Goal: Task Accomplishment & Management: Manage account settings

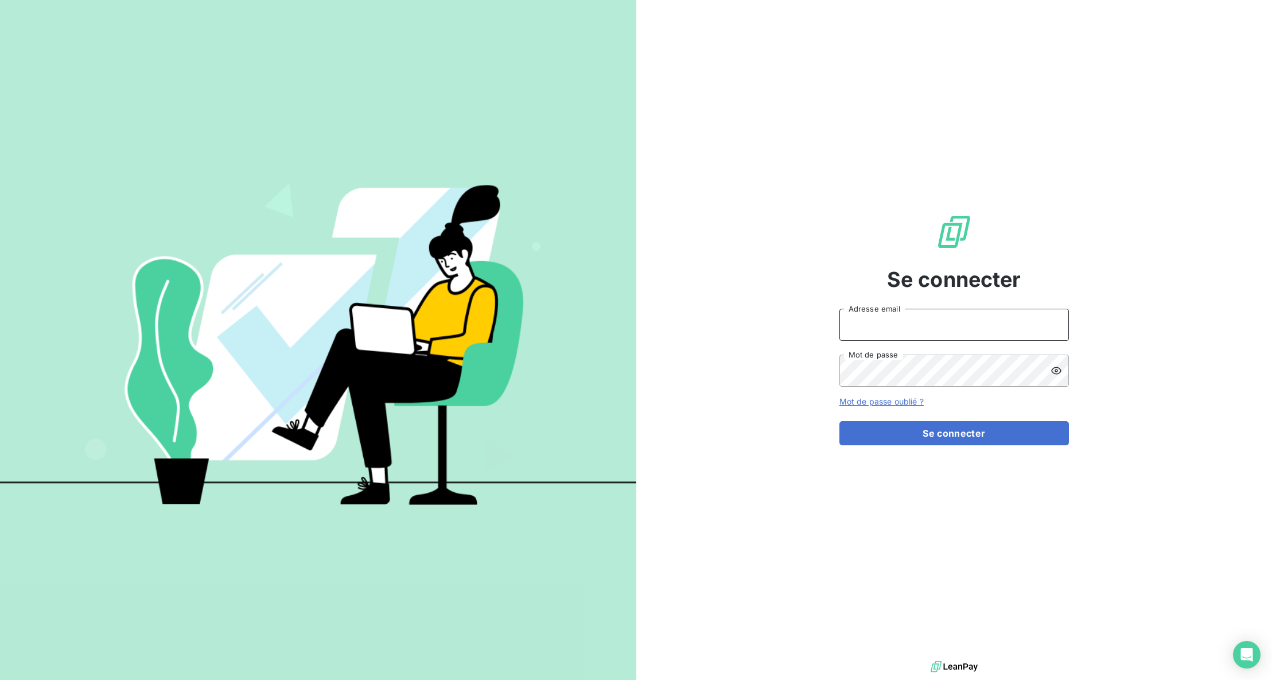
type input "anthony@agences-hd.fr"
click at [1010, 437] on button "Se connecter" at bounding box center [953, 433] width 229 height 24
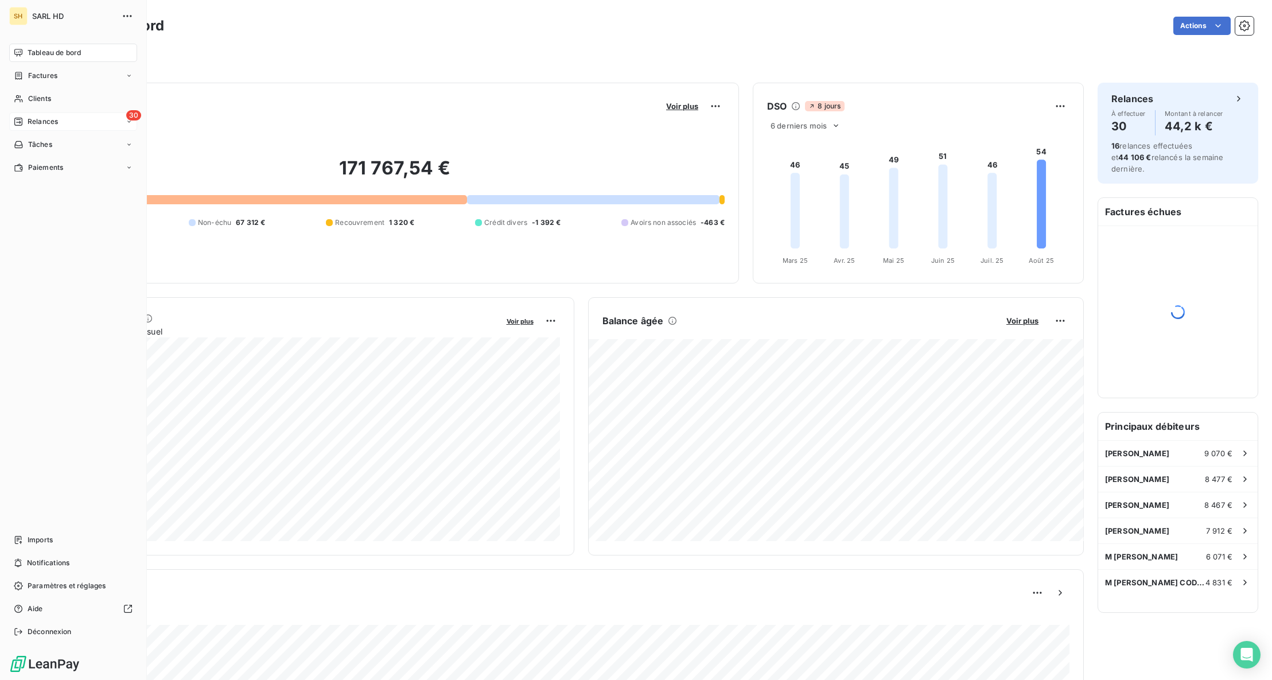
click at [26, 124] on div "Relances" at bounding box center [36, 121] width 44 height 10
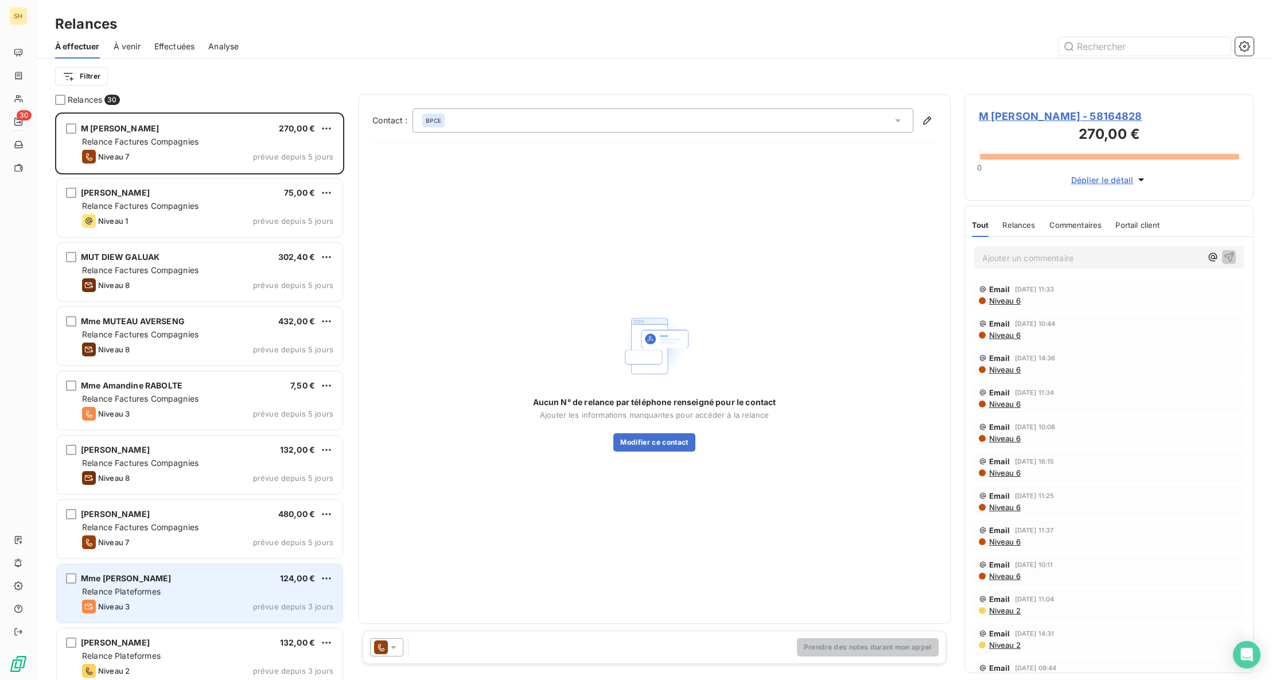
click at [198, 584] on div "Mme Léa RAVISE 124,00 € Relance Plateformes Niveau 3 prévue depuis 3 jours" at bounding box center [200, 593] width 286 height 59
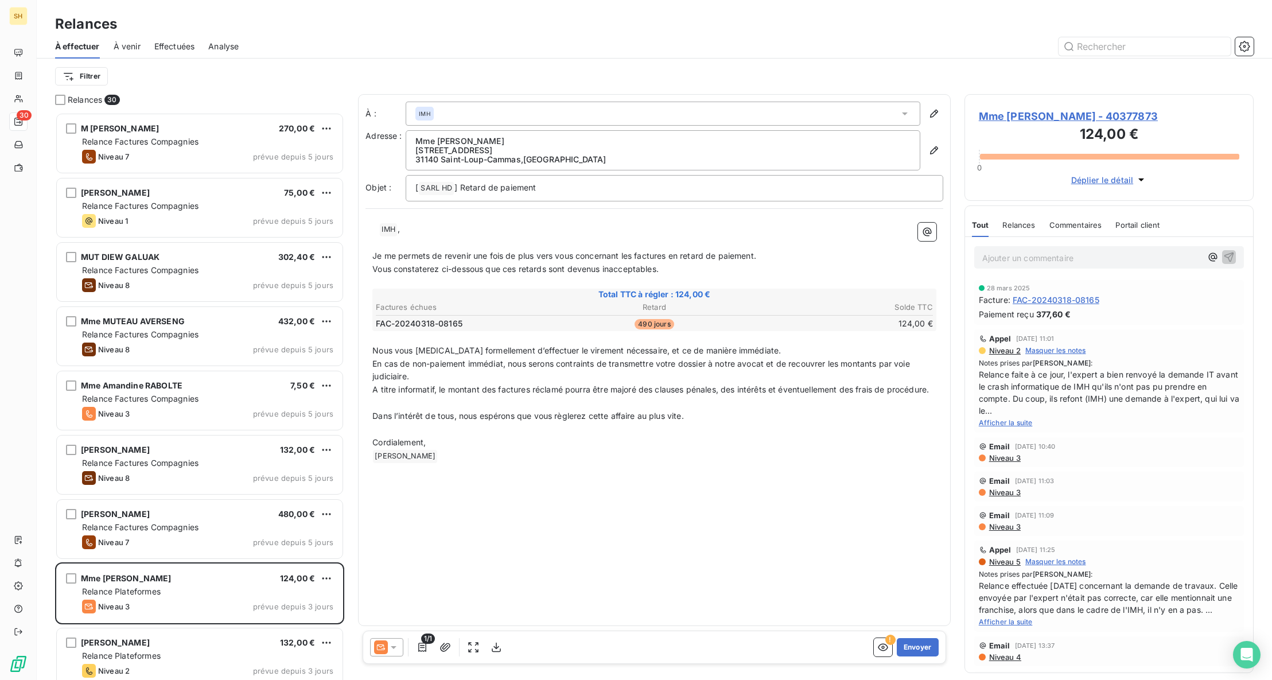
click at [1046, 117] on span "Mme [PERSON_NAME] - 40377873" at bounding box center [1109, 115] width 260 height 15
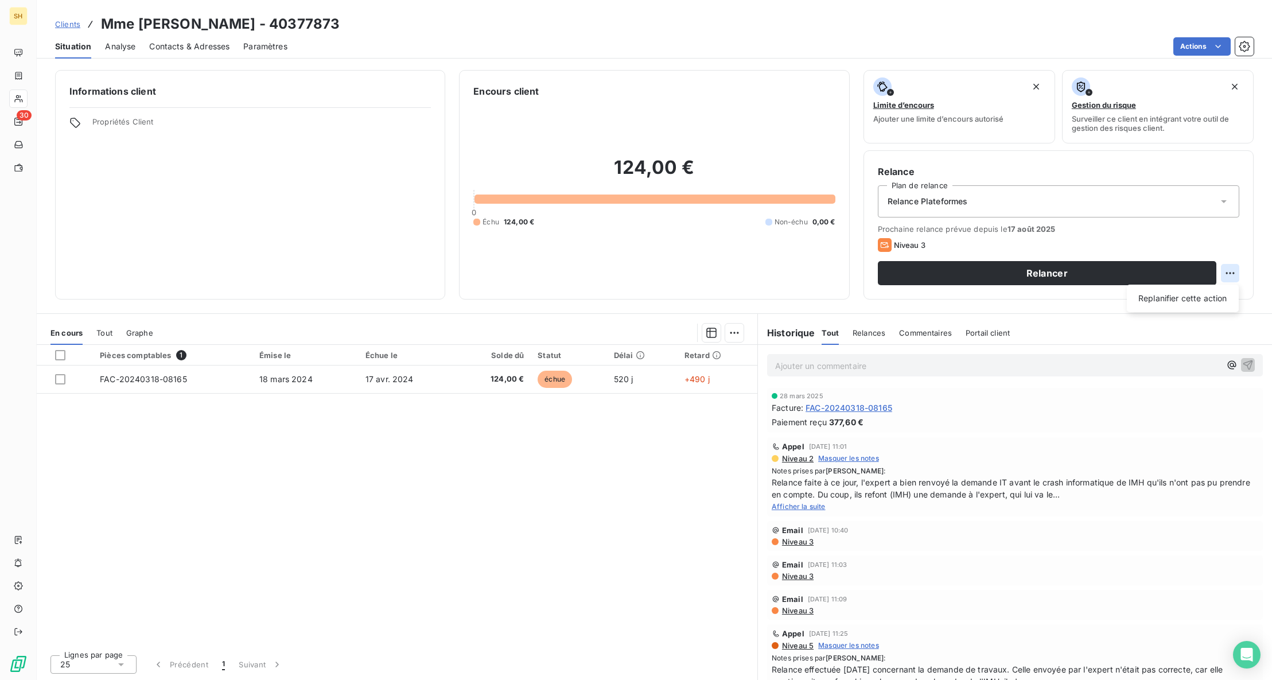
click at [1225, 274] on html "SH 30 Clients Mme Léa RAVISE - 40377873 Situation Analyse Contacts & Adresses P…" at bounding box center [636, 340] width 1272 height 680
click at [1211, 298] on div "Replanifier cette action" at bounding box center [1182, 298] width 103 height 18
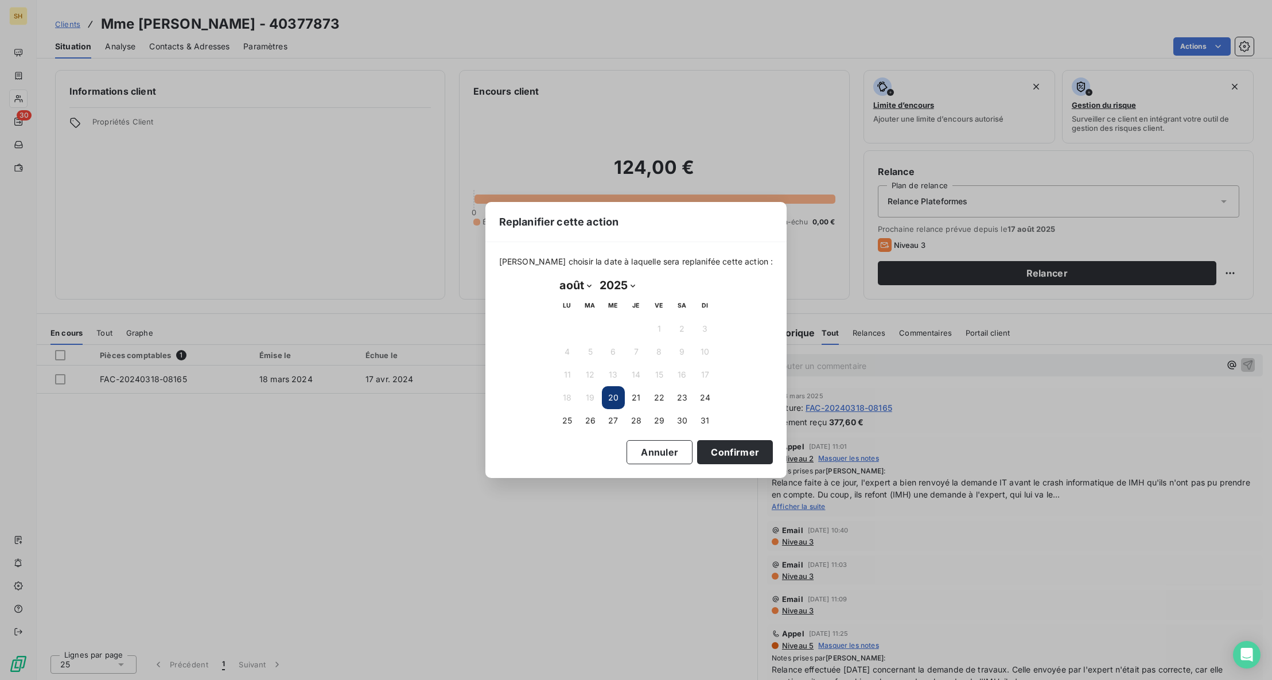
click at [576, 287] on select "janvier février mars avril mai juin juillet août septembre octobre novembre déc…" at bounding box center [576, 285] width 40 height 18
select select "8"
click at [631, 373] on button "18" at bounding box center [636, 374] width 23 height 23
click at [723, 453] on button "Confirmer" at bounding box center [735, 452] width 76 height 24
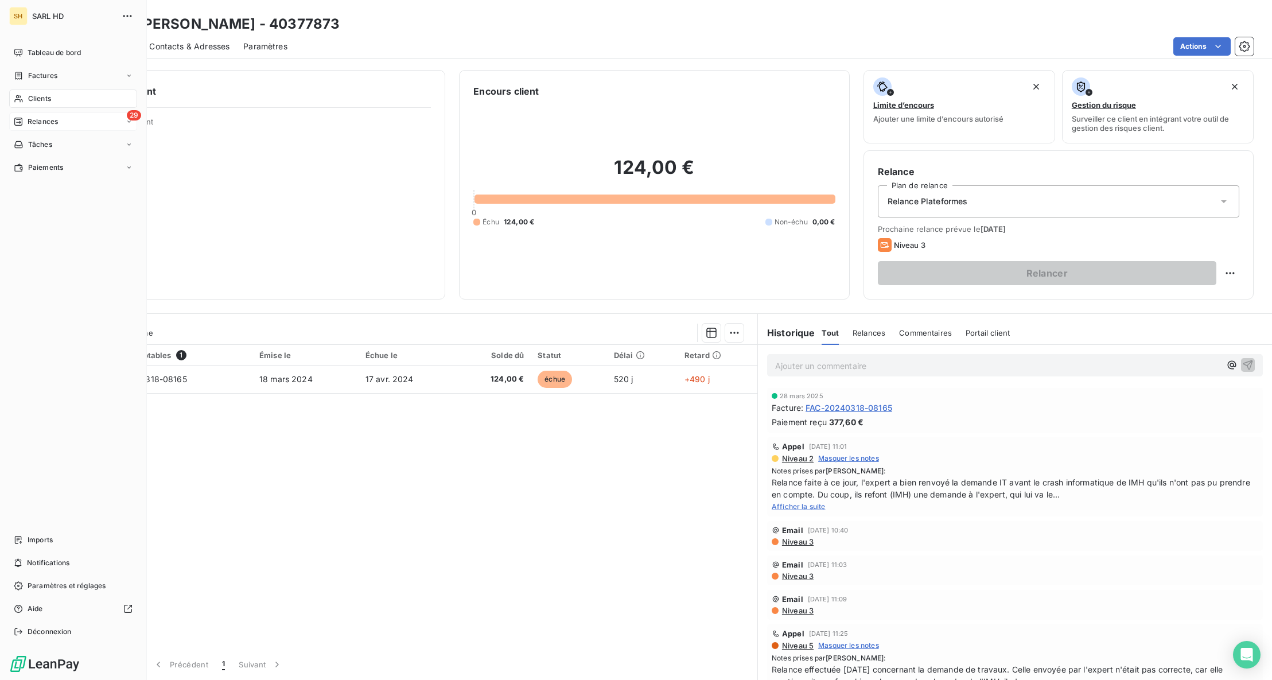
click at [25, 120] on div "Relances" at bounding box center [36, 121] width 44 height 10
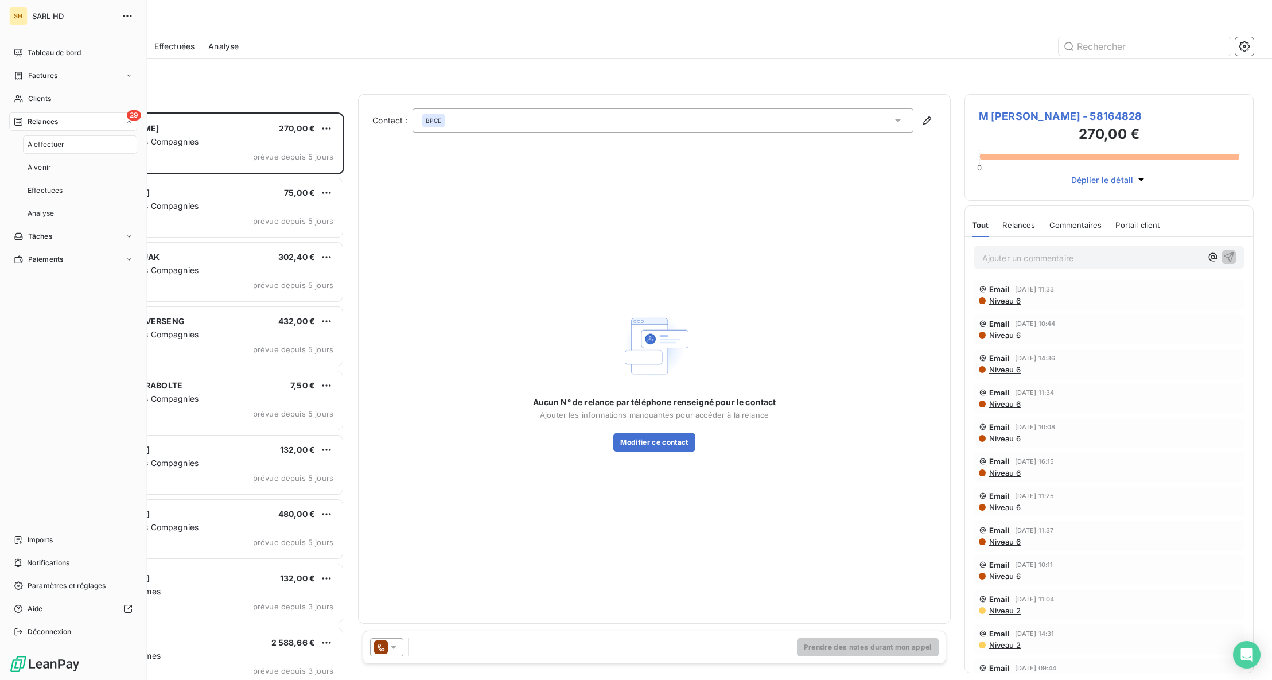
scroll to position [567, 289]
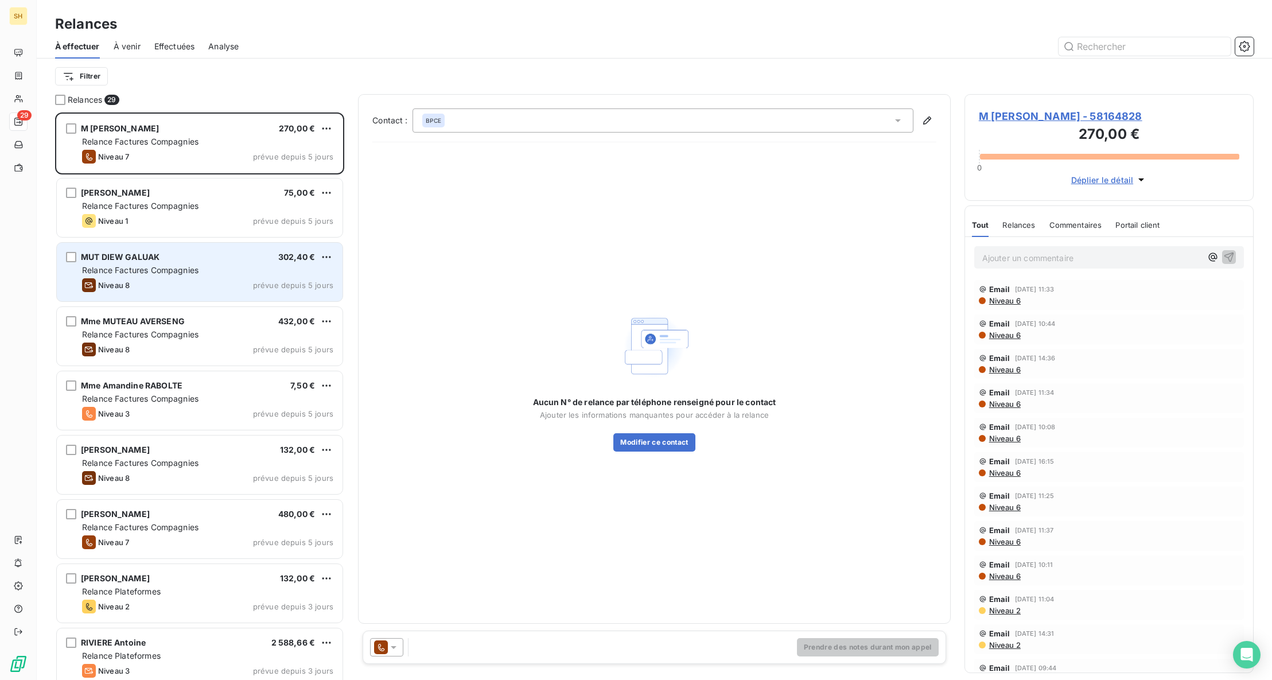
click at [216, 269] on div "Relance Factures Compagnies" at bounding box center [207, 269] width 251 height 11
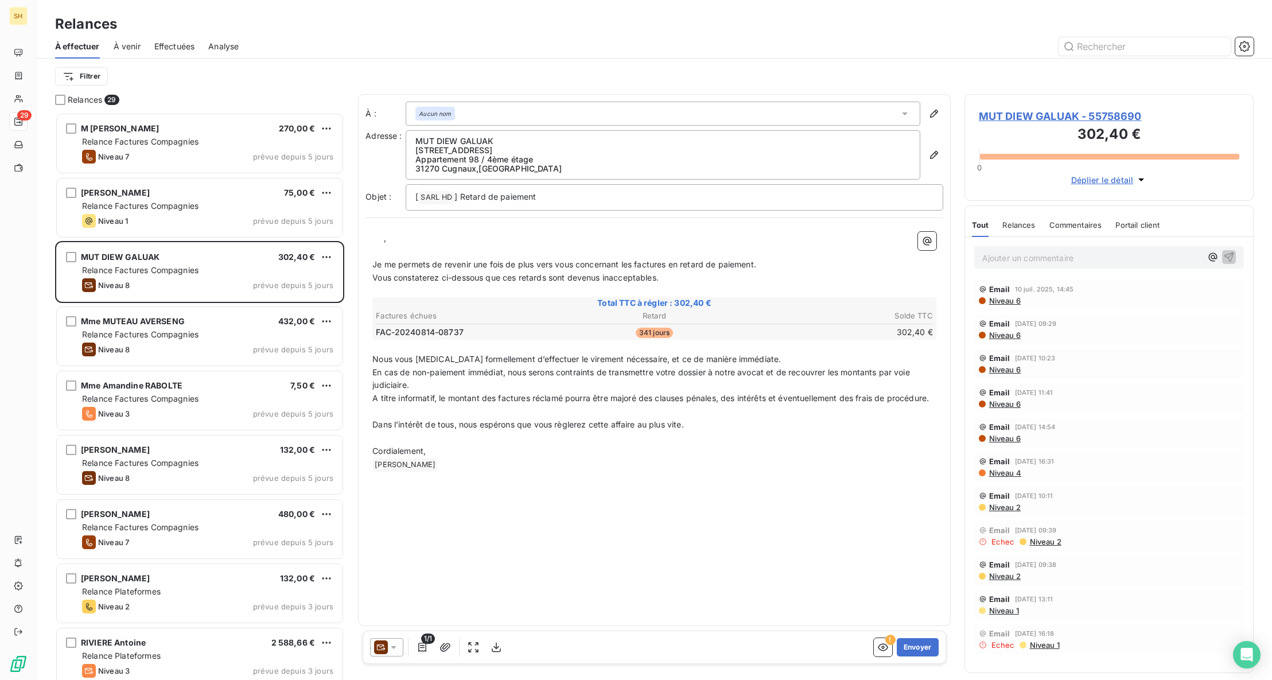
click at [1037, 118] on span "MUT DIEW GALUAK - 55758690" at bounding box center [1109, 115] width 260 height 15
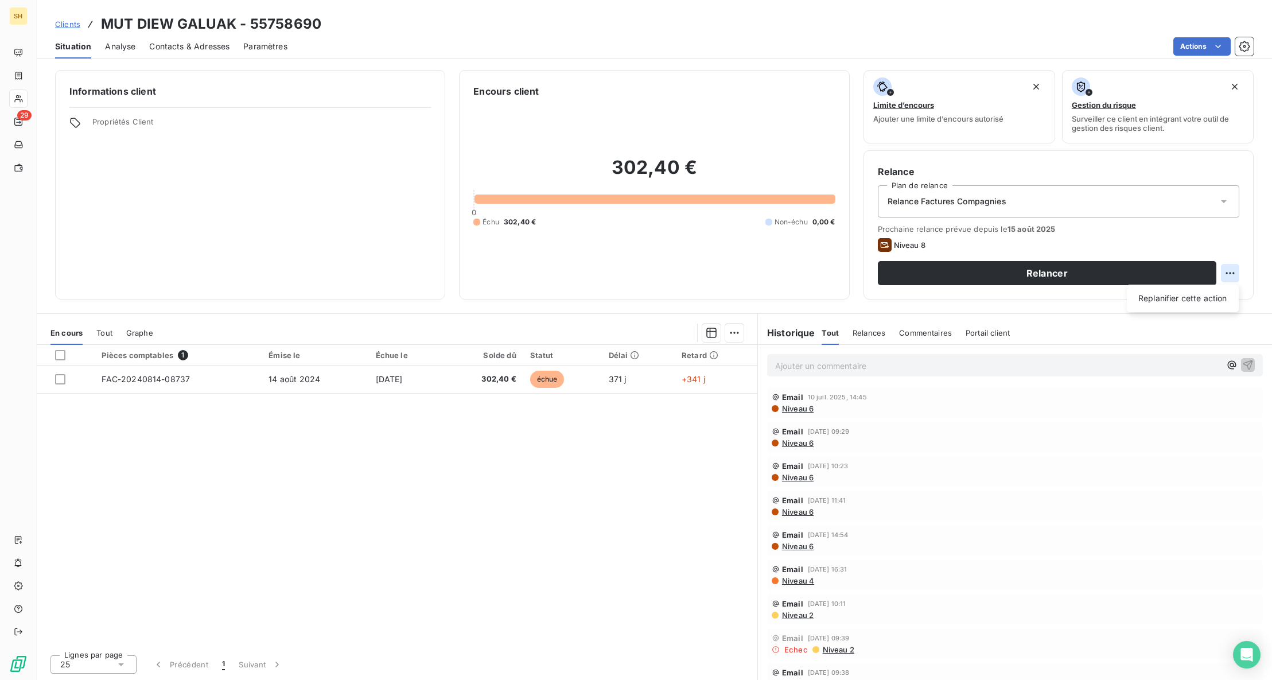
click at [1226, 275] on html "SH 29 Clients MUT DIEW GALUAK - 55758690 Situation Analyse Contacts & Adresses …" at bounding box center [636, 340] width 1272 height 680
click at [1211, 292] on div "Replanifier cette action" at bounding box center [1182, 298] width 103 height 18
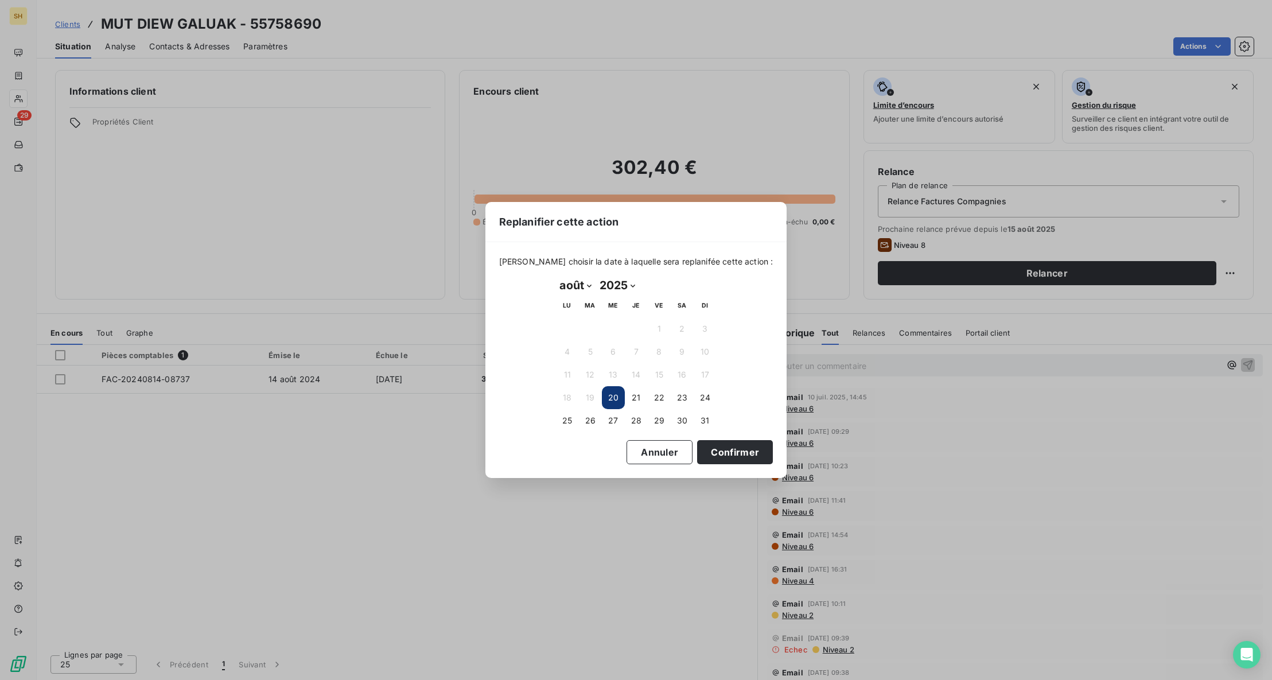
click at [575, 284] on select "janvier février mars avril mai juin juillet août septembre octobre novembre déc…" at bounding box center [576, 285] width 40 height 18
select select "8"
click at [633, 369] on button "18" at bounding box center [636, 374] width 23 height 23
click at [720, 444] on button "Confirmer" at bounding box center [735, 452] width 76 height 24
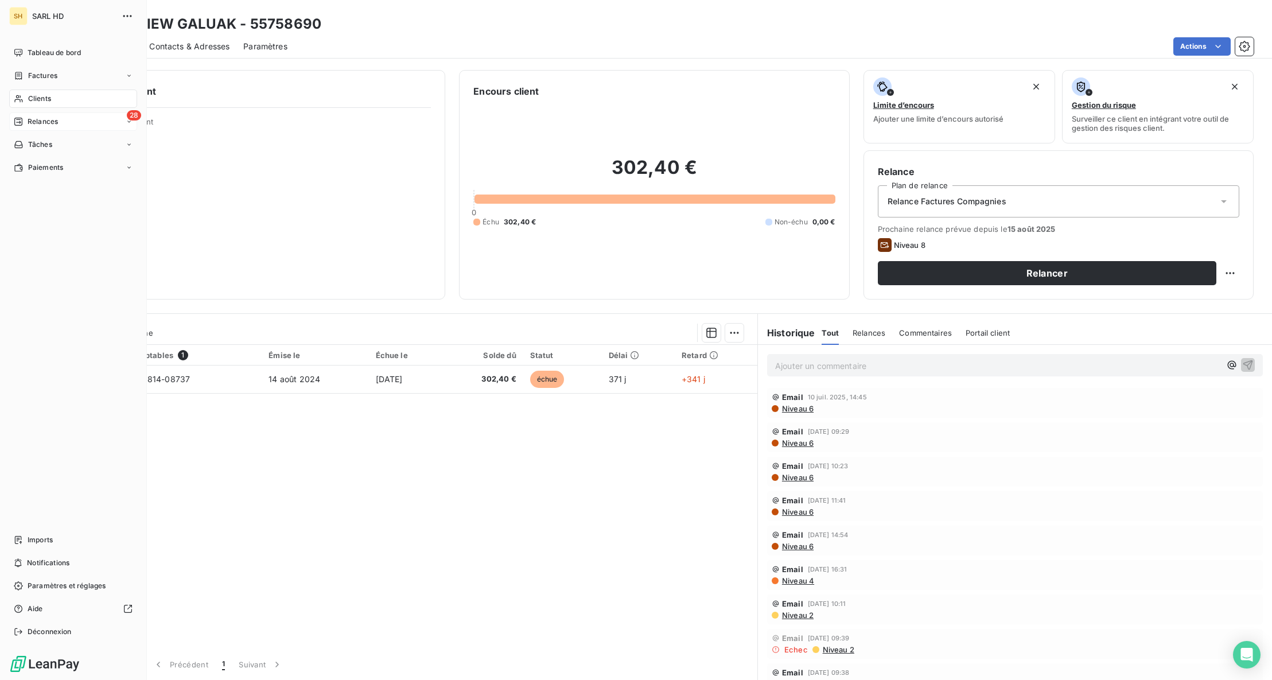
click at [35, 120] on span "Relances" at bounding box center [43, 121] width 30 height 10
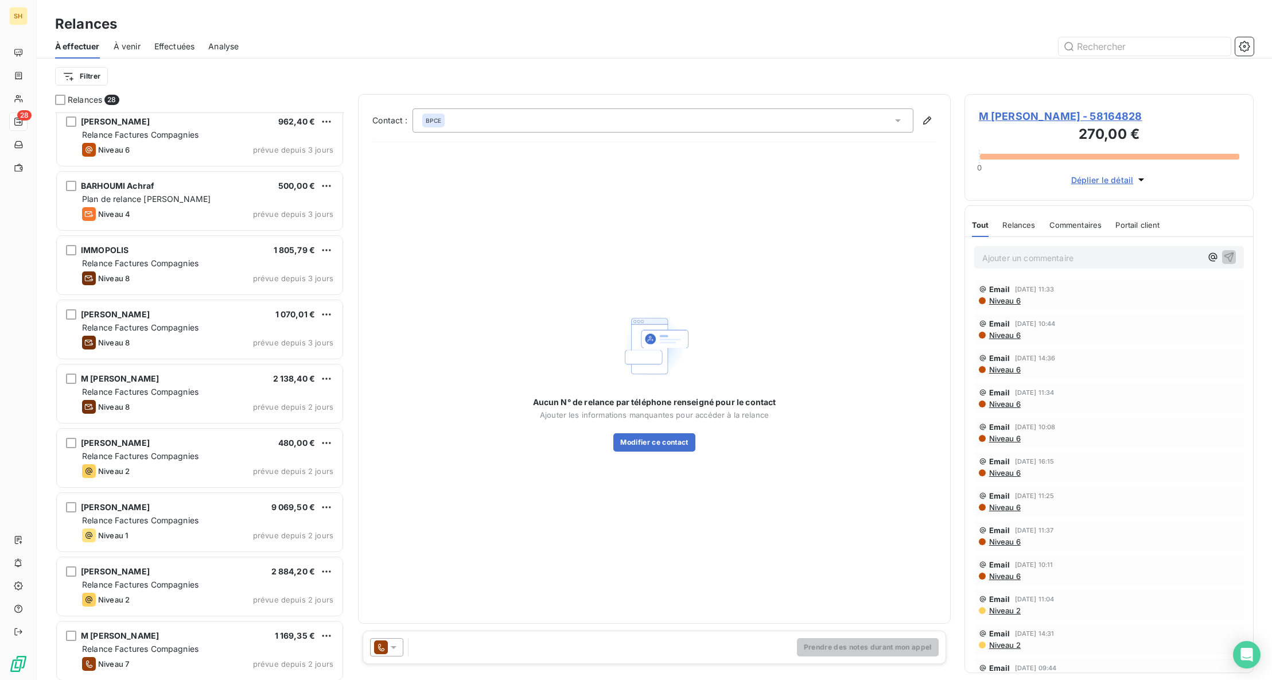
scroll to position [648, 0]
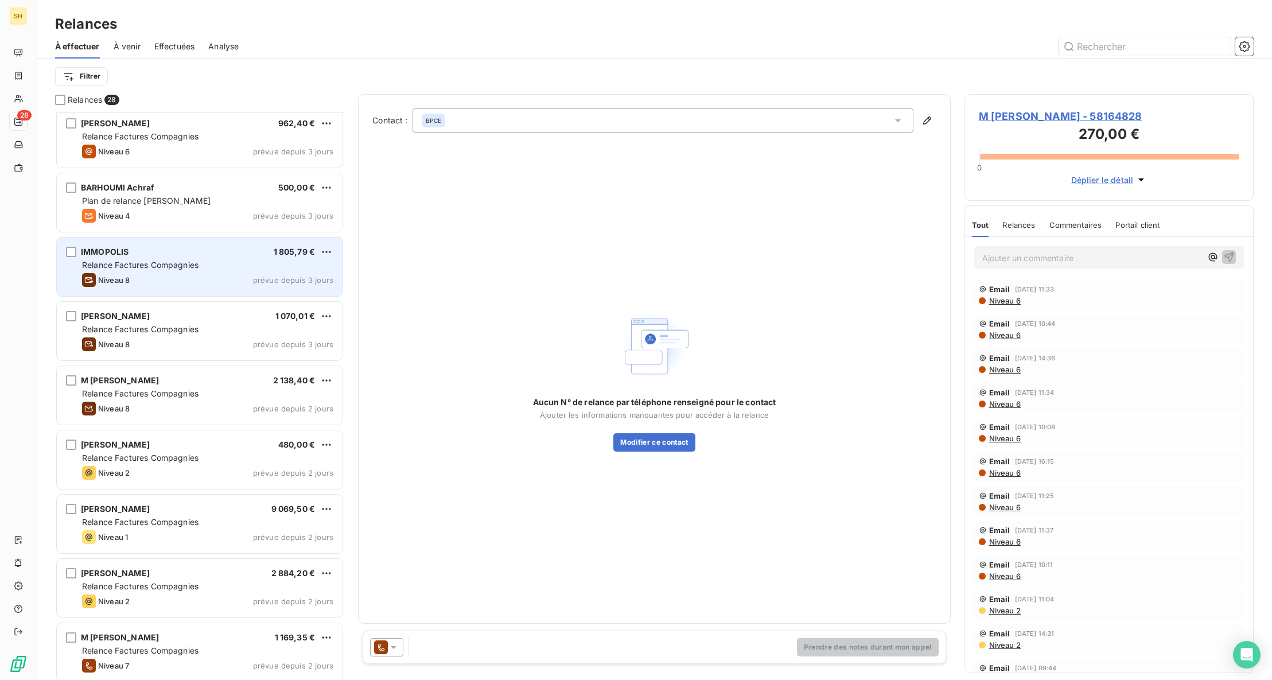
click at [149, 264] on span "Relance Factures Compagnies" at bounding box center [140, 265] width 116 height 10
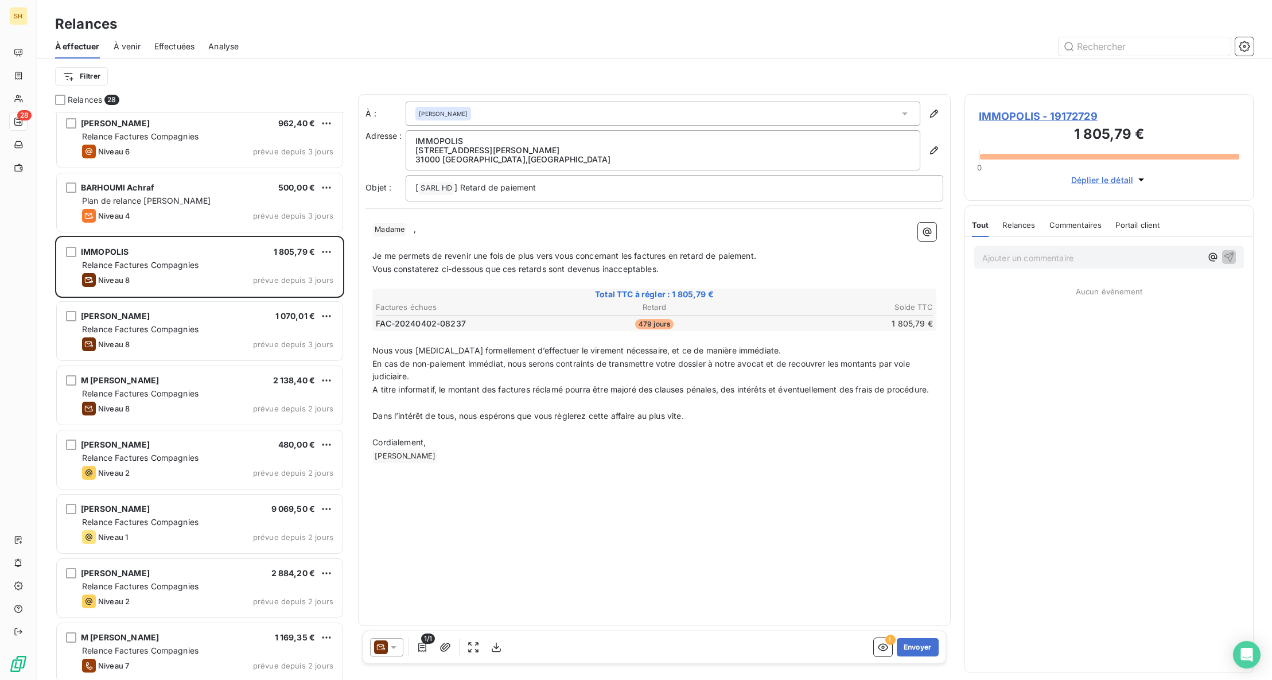
click at [1074, 116] on span "IMMOPOLIS - 19172729" at bounding box center [1109, 115] width 260 height 15
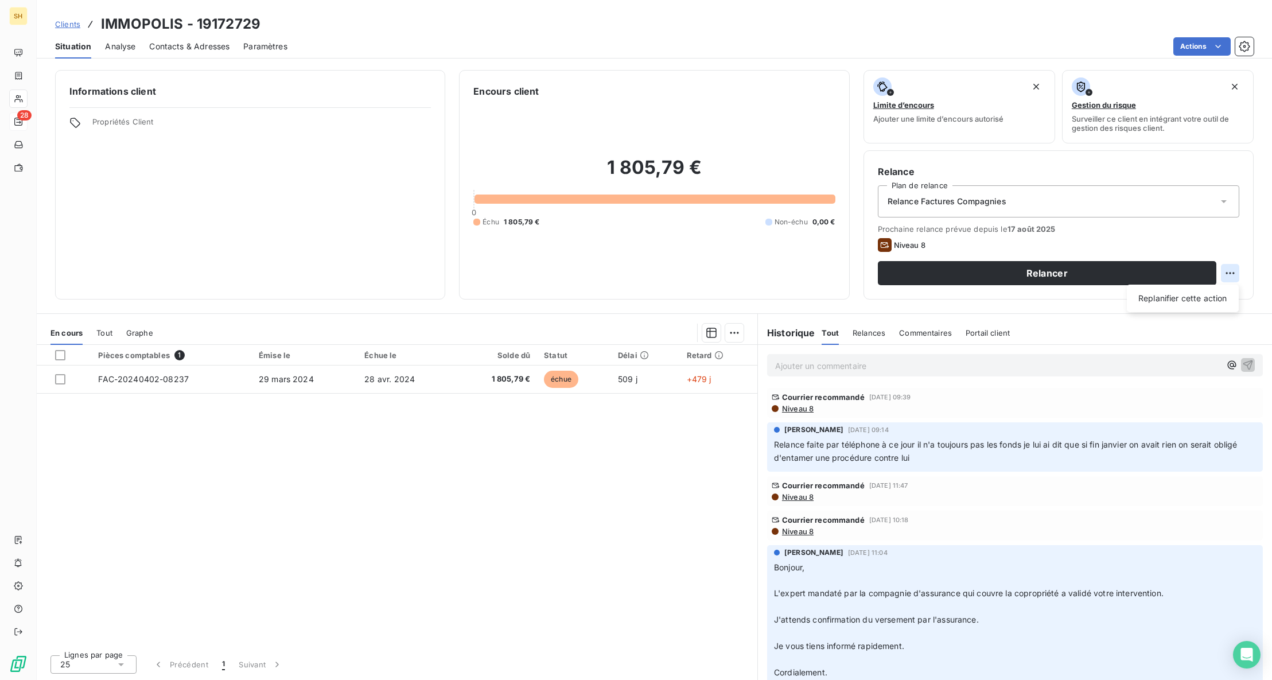
click at [1223, 268] on html "SH 28 Clients IMMOPOLIS - 19172729 Situation Analyse Contacts & Adresses Paramè…" at bounding box center [636, 340] width 1272 height 680
click at [1202, 295] on div "Replanifier cette action" at bounding box center [1182, 298] width 103 height 18
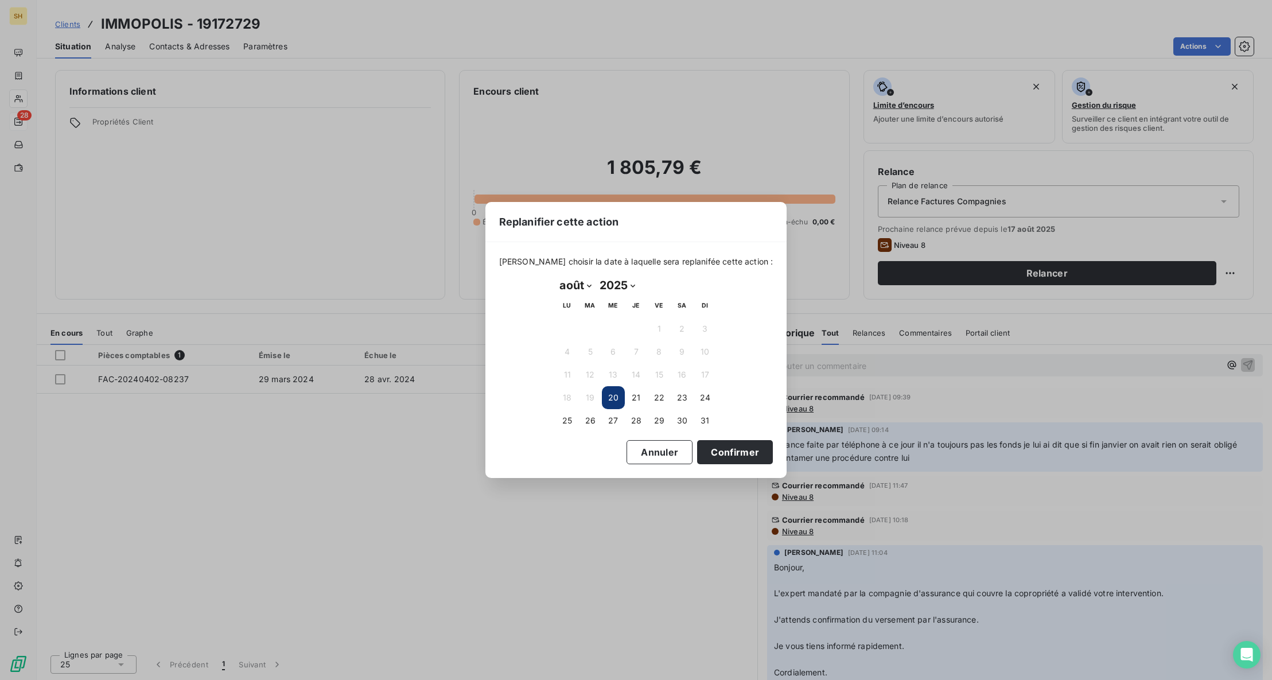
click at [581, 284] on select "janvier février mars avril mai juin juillet août septembre octobre novembre déc…" at bounding box center [576, 285] width 40 height 18
select select "8"
click at [609, 324] on button "3" at bounding box center [613, 328] width 23 height 23
click at [724, 453] on button "Confirmer" at bounding box center [735, 452] width 76 height 24
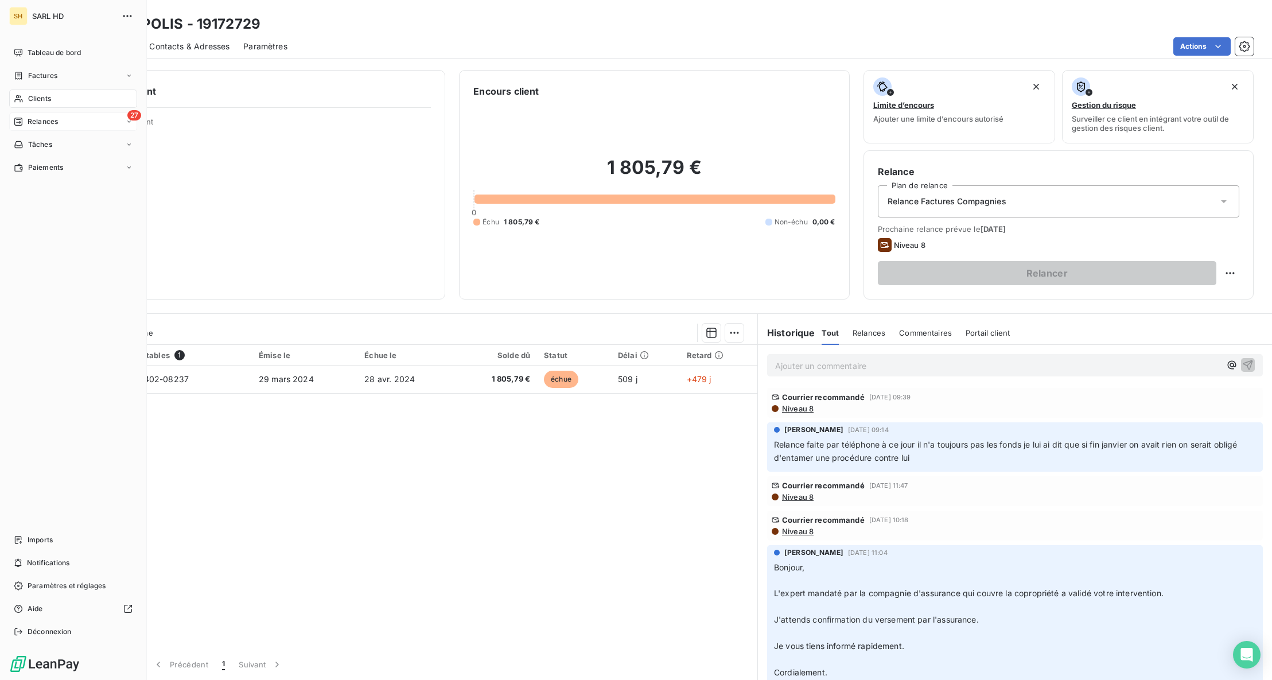
click at [17, 118] on icon at bounding box center [18, 122] width 8 height 8
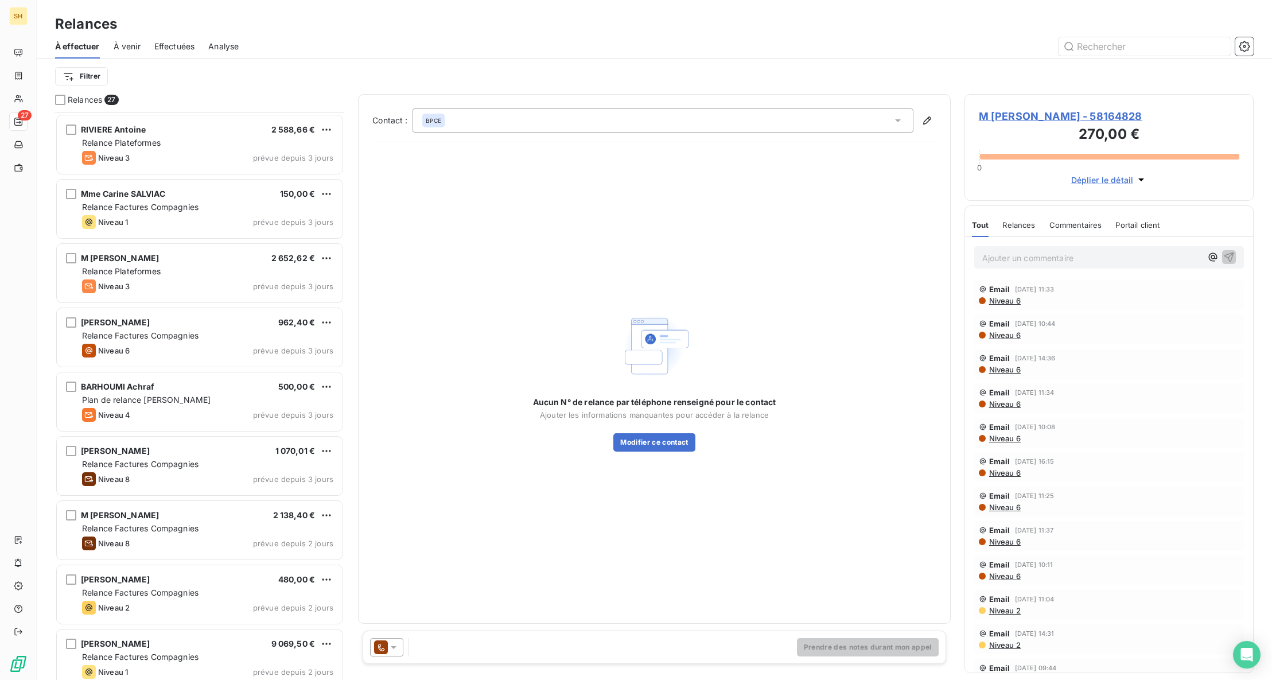
scroll to position [449, 0]
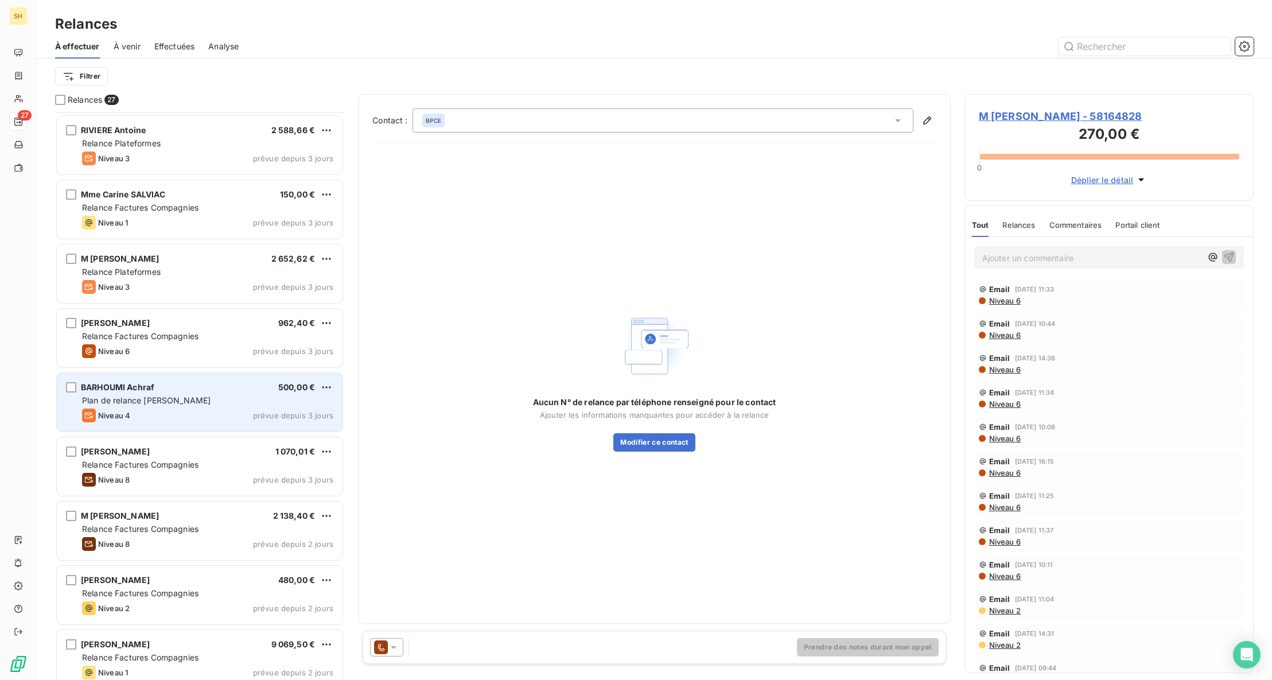
click at [182, 404] on span "Plan de relance [PERSON_NAME]" at bounding box center [146, 400] width 128 height 10
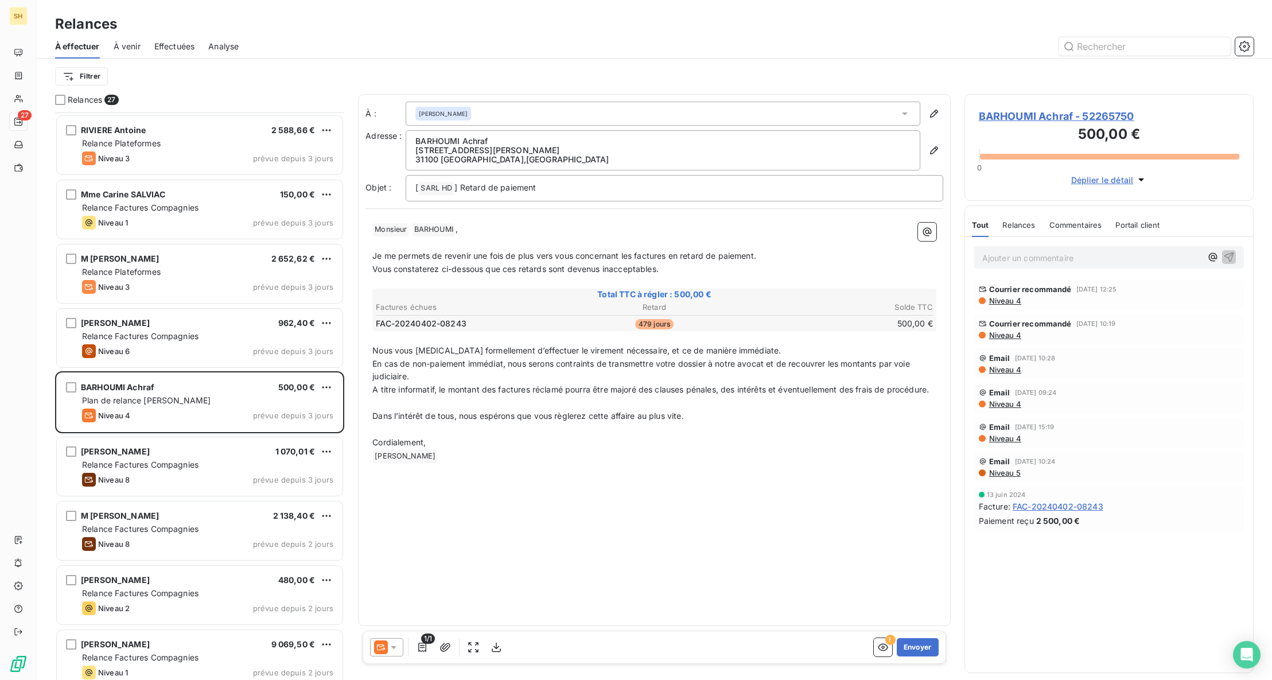
click at [1021, 111] on span "BARHOUMI Achraf - 52265750" at bounding box center [1109, 115] width 260 height 15
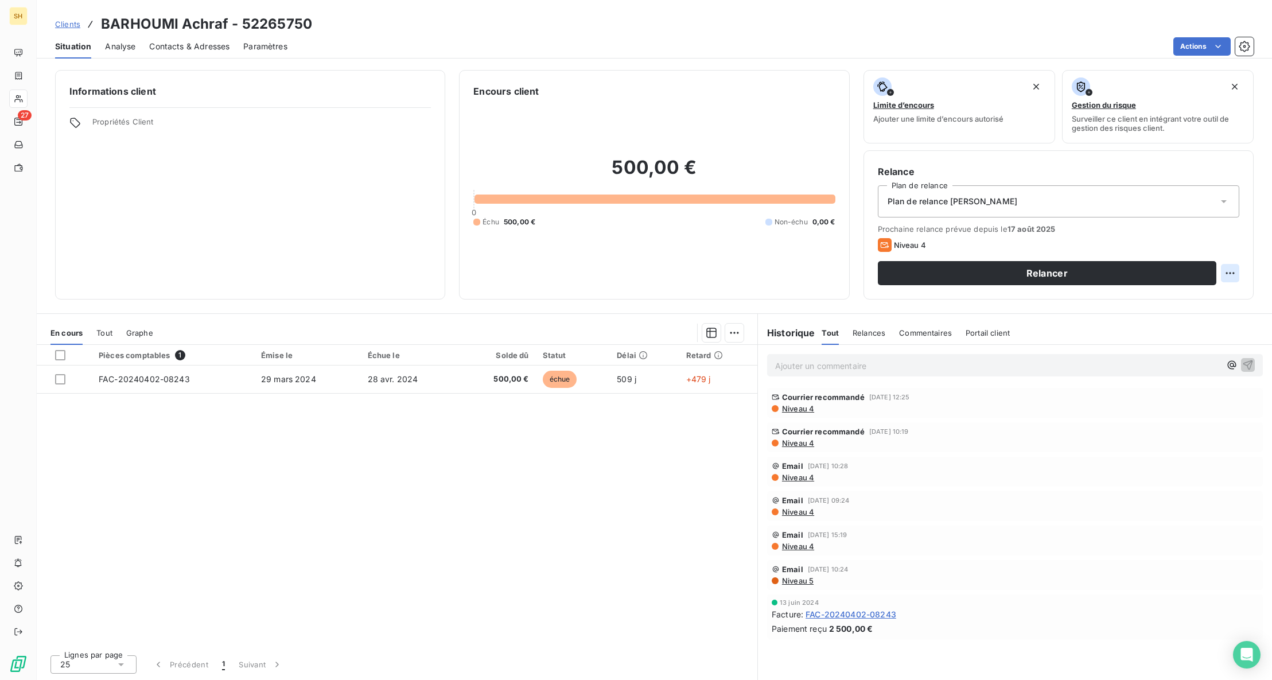
click at [1230, 272] on html "SH 27 Clients BARHOUMI Achraf - 52265750 Situation Analyse Contacts & Adresses …" at bounding box center [636, 340] width 1272 height 680
click at [1209, 294] on div "Replanifier cette action" at bounding box center [1182, 298] width 103 height 18
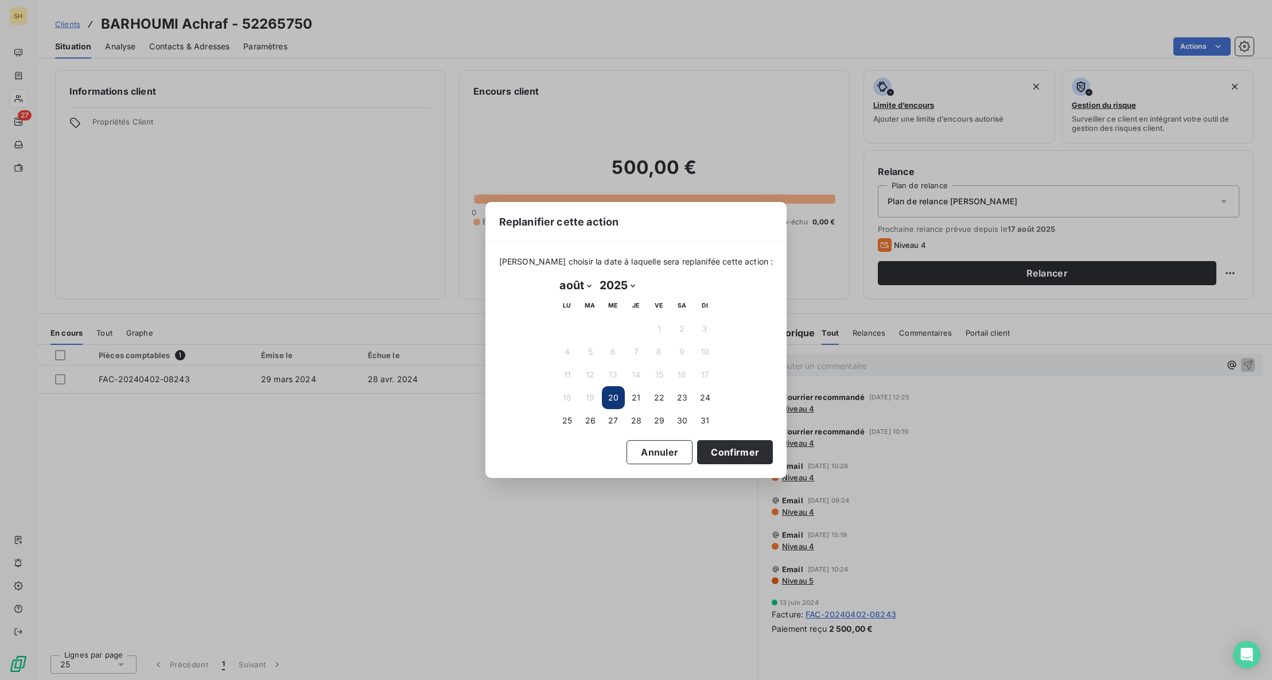
click at [572, 281] on select "janvier février mars avril mai juin juillet août septembre octobre novembre déc…" at bounding box center [576, 285] width 40 height 18
select select "8"
click at [569, 350] on button "8" at bounding box center [567, 351] width 23 height 23
click at [726, 454] on button "Confirmer" at bounding box center [735, 452] width 76 height 24
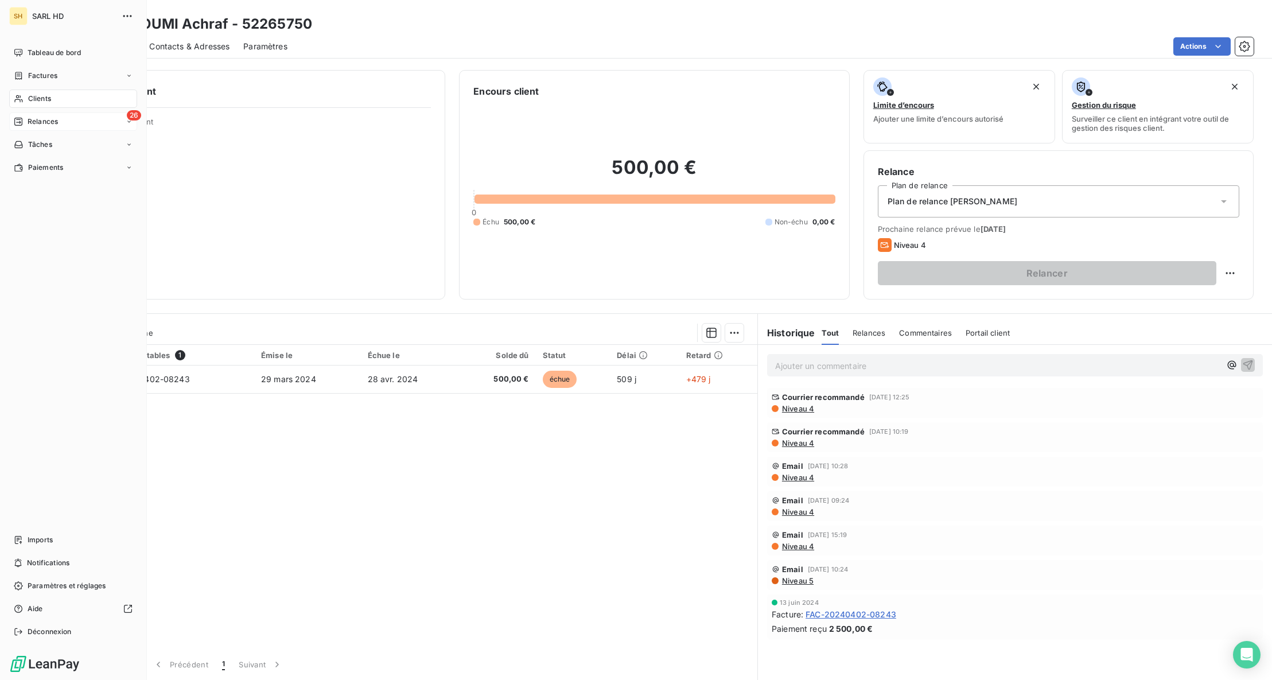
click at [29, 126] on span "Relances" at bounding box center [43, 121] width 30 height 10
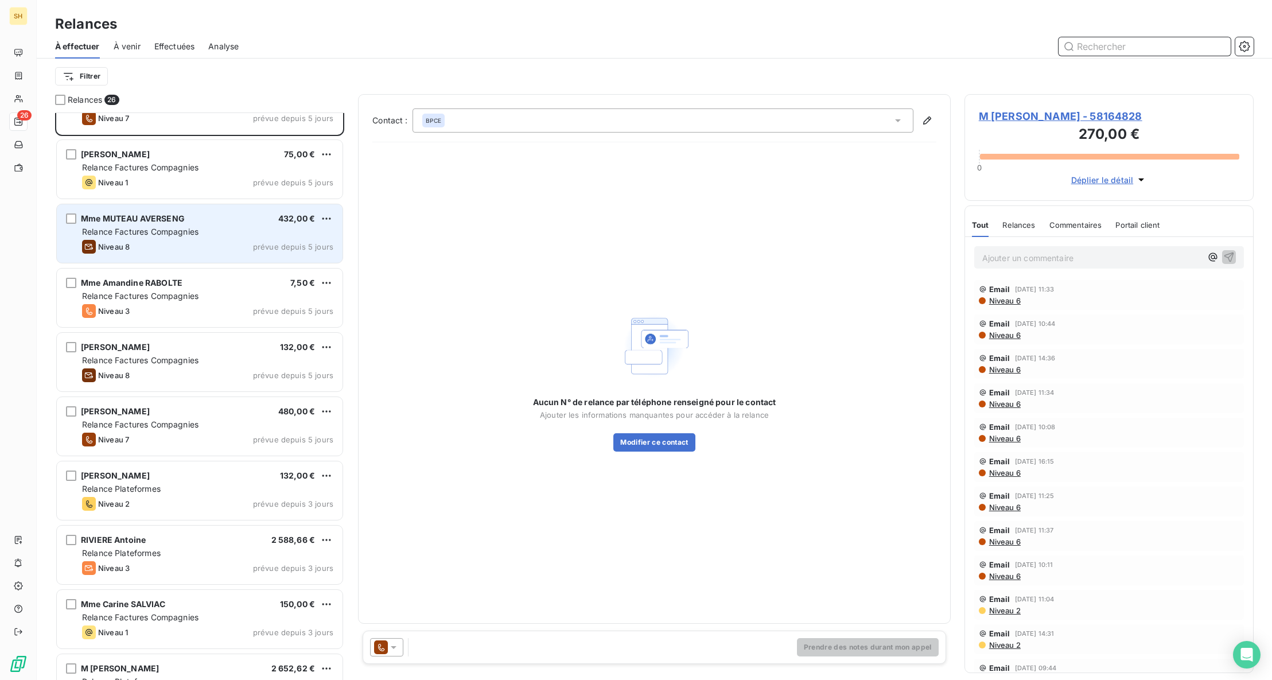
scroll to position [42, 0]
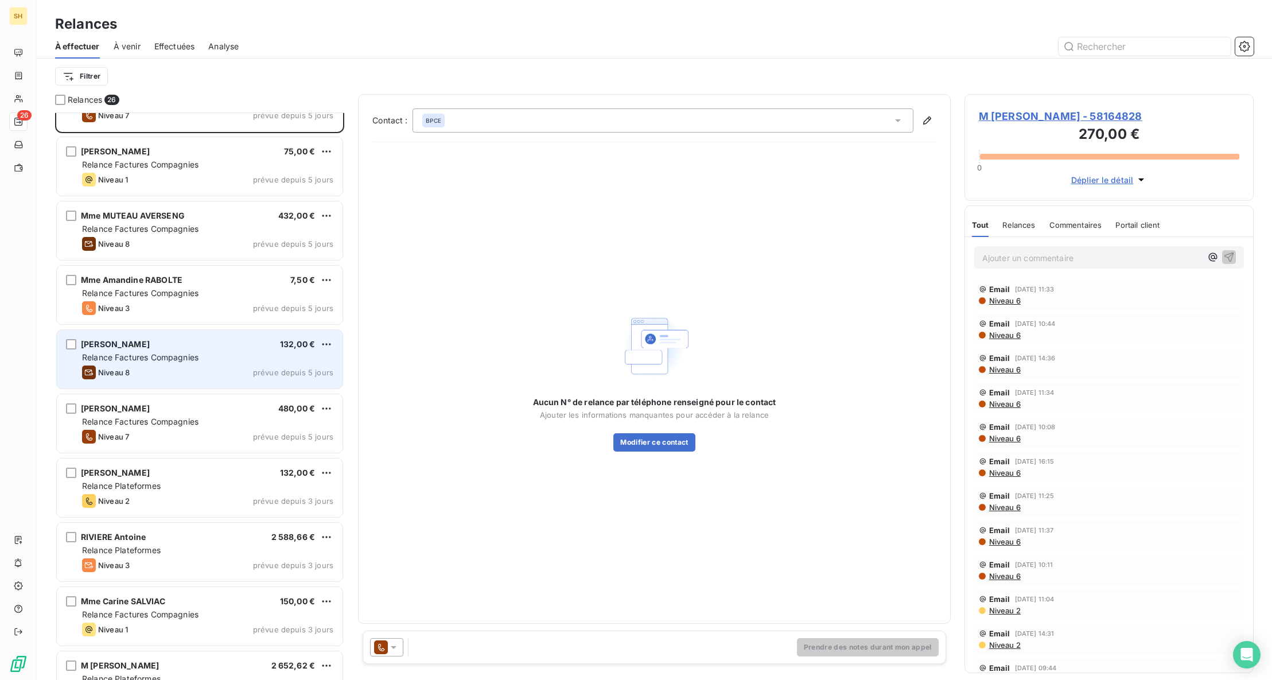
click at [212, 364] on div "[PERSON_NAME] 132,00 € Relance Factures Compagnies Niveau 8 prévue depuis 5 jou…" at bounding box center [200, 359] width 286 height 59
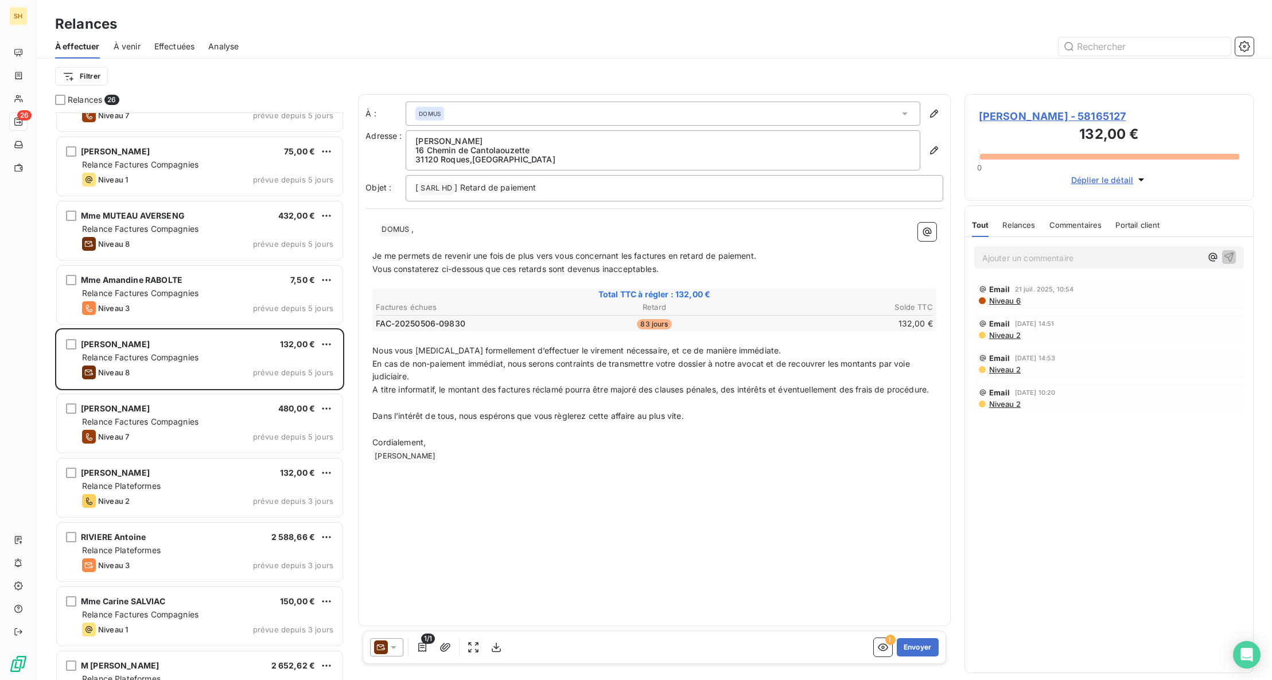
click at [409, 228] on span "DOMUS ﻿" at bounding box center [395, 229] width 31 height 13
drag, startPoint x: 671, startPoint y: 267, endPoint x: 688, endPoint y: 252, distance: 23.2
click at [605, 268] on p "Vous constaterez ci-dessous que ces retards sont devenus inacceptables." at bounding box center [654, 268] width 564 height 13
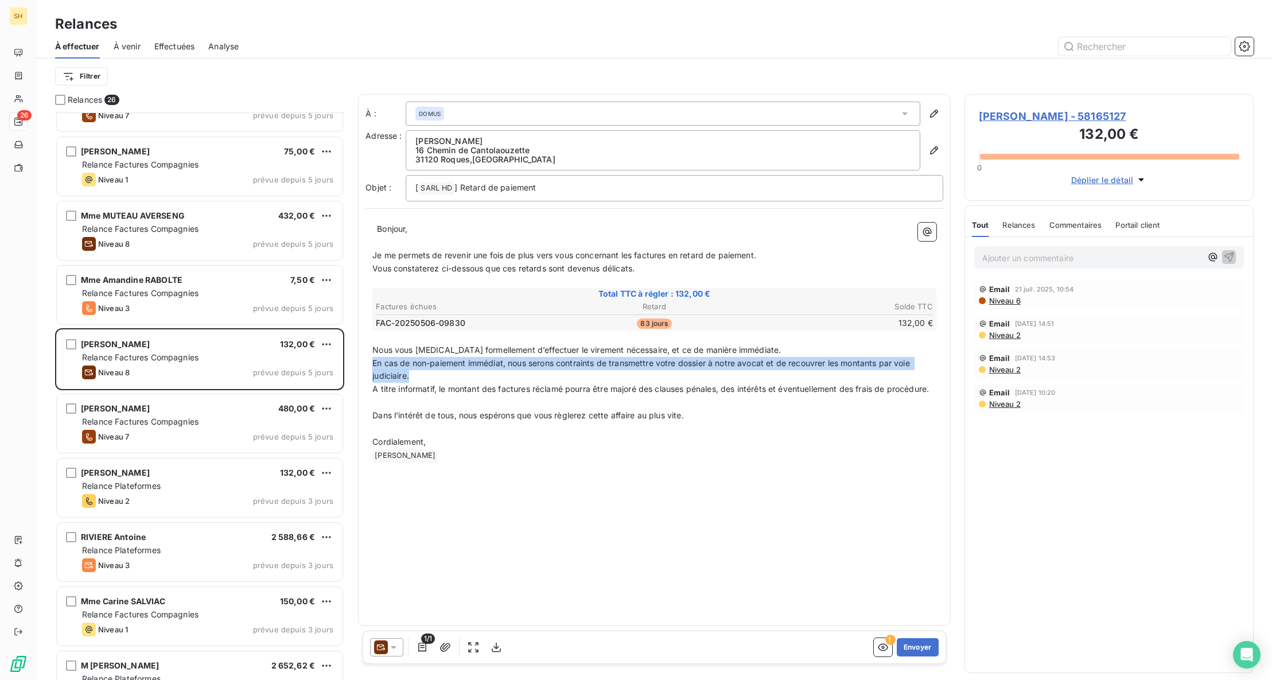
drag, startPoint x: 407, startPoint y: 373, endPoint x: 366, endPoint y: 362, distance: 42.3
click at [366, 362] on div "﻿ ﻿ Bonjour, ﻿ Je me permets de revenir une fois de plus vers vous concernant l…" at bounding box center [654, 343] width 578 height 254
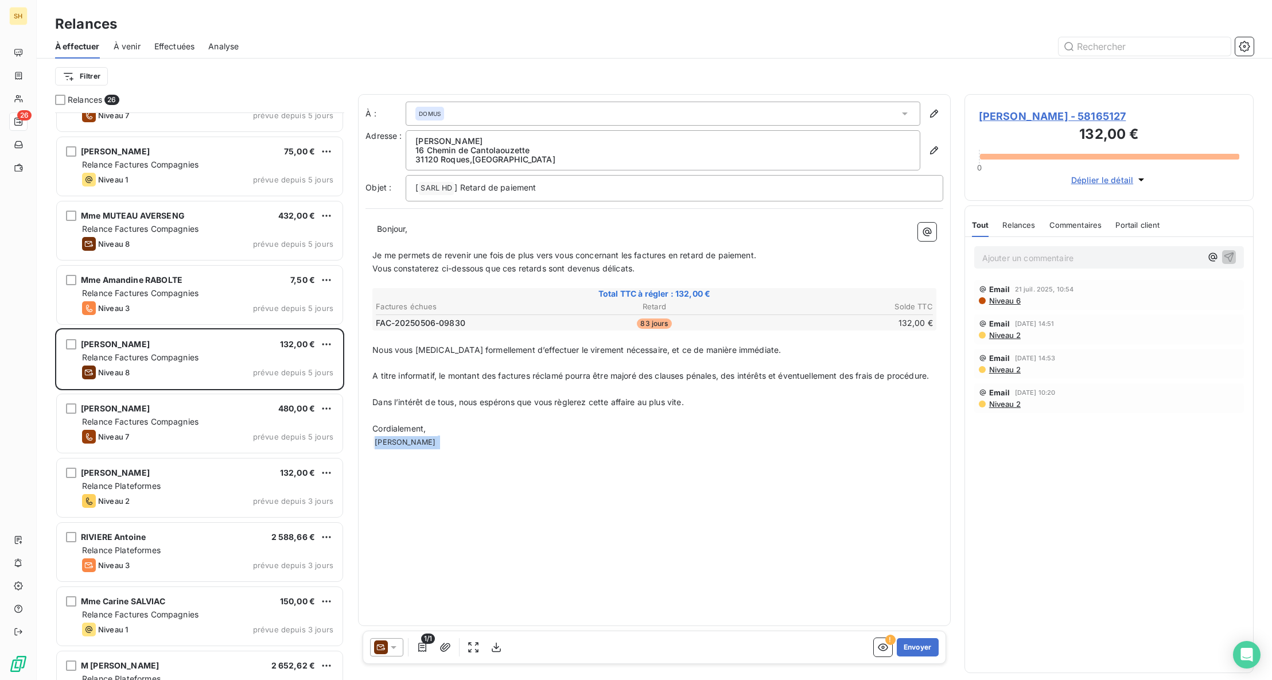
drag, startPoint x: 940, startPoint y: 377, endPoint x: 427, endPoint y: 381, distance: 513.4
click at [552, 381] on div "﻿ ﻿ Bonjour, ﻿ Je me permets de revenir une fois de plus vers vous concernant l…" at bounding box center [654, 336] width 578 height 240
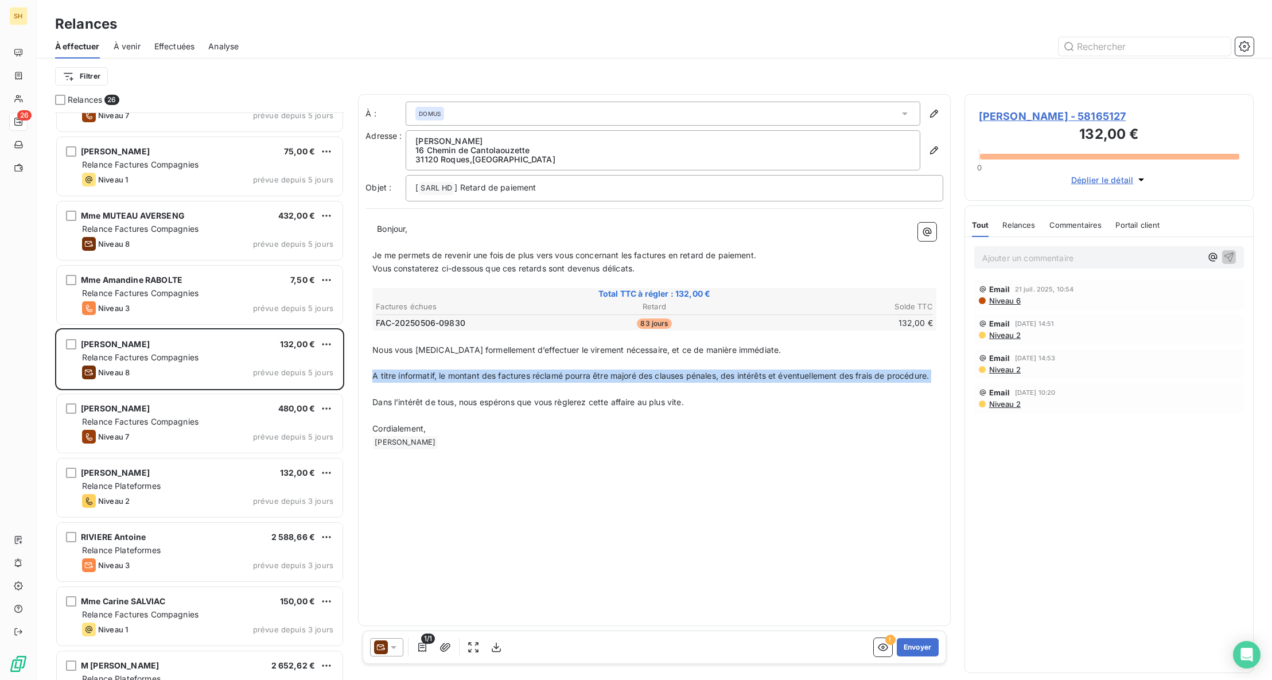
drag, startPoint x: 379, startPoint y: 373, endPoint x: 947, endPoint y: 383, distance: 568.0
click at [947, 383] on div "À : DOMUS Adresse : [PERSON_NAME] [STREET_ADDRESS] Objet : [ SARL HD ﻿ ] Retard…" at bounding box center [654, 360] width 593 height 532
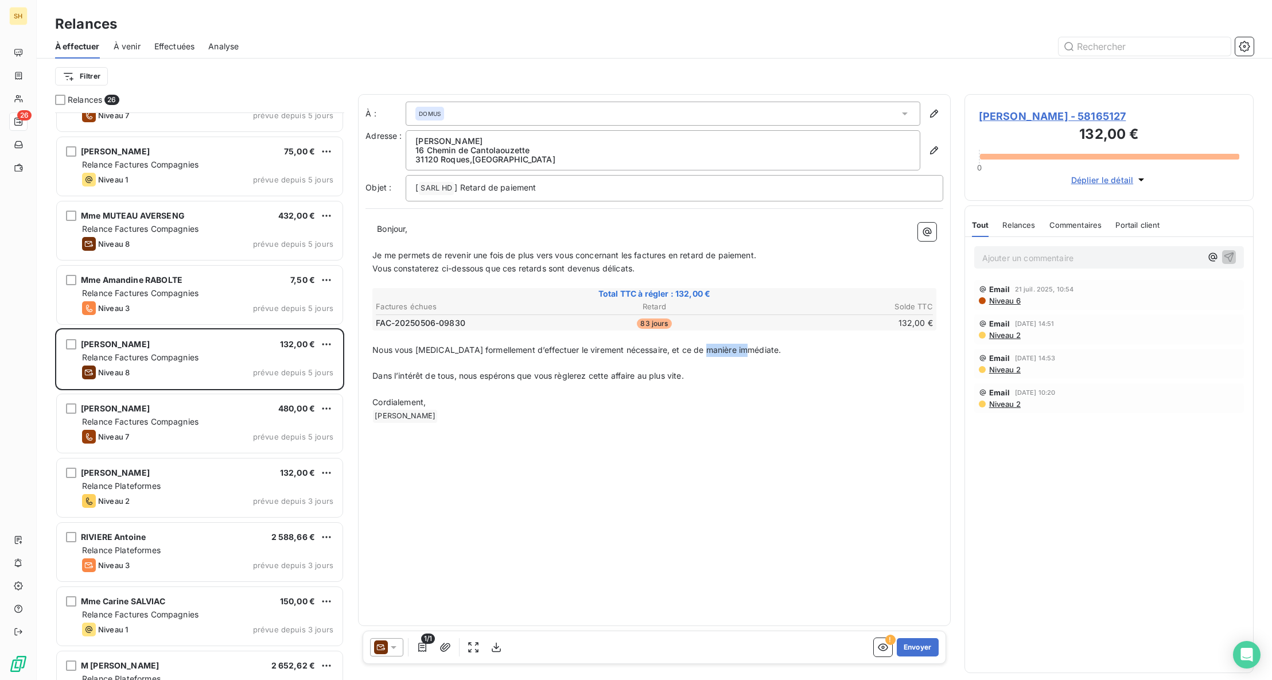
drag, startPoint x: 743, startPoint y: 350, endPoint x: 699, endPoint y: 355, distance: 44.5
click at [699, 355] on p "Nous vous [MEDICAL_DATA] formellement d’effectuer le virement nécessaire, et ce…" at bounding box center [654, 350] width 564 height 13
click at [506, 161] on p "31120 Roques , [GEOGRAPHIC_DATA]" at bounding box center [662, 159] width 495 height 9
click at [931, 149] on icon "button" at bounding box center [933, 150] width 11 height 11
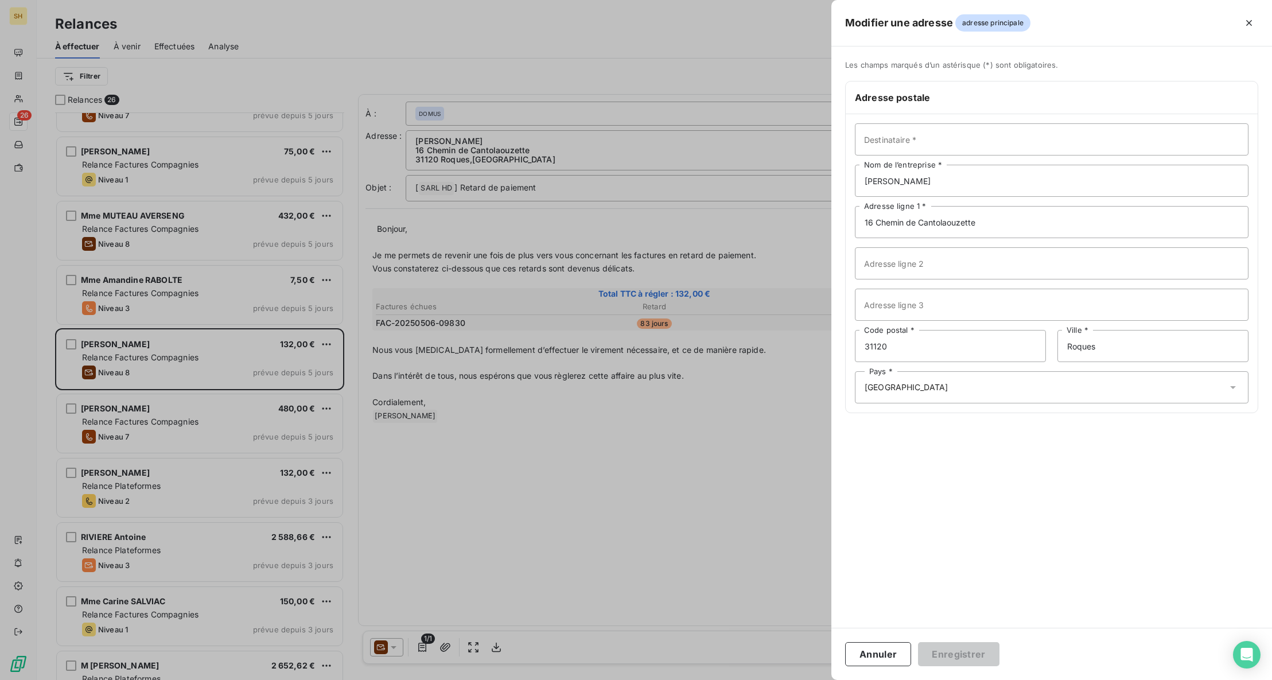
click at [642, 205] on div at bounding box center [636, 340] width 1272 height 680
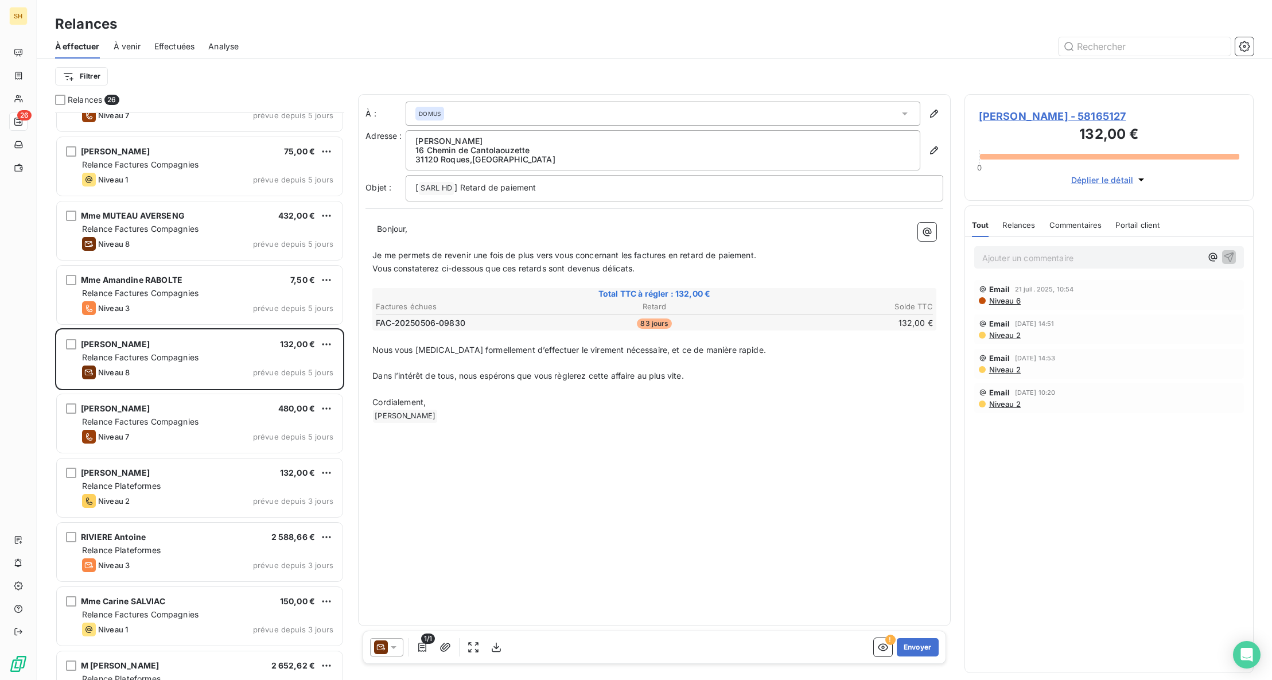
click at [1006, 111] on span "[PERSON_NAME] - 58165127" at bounding box center [1109, 115] width 260 height 15
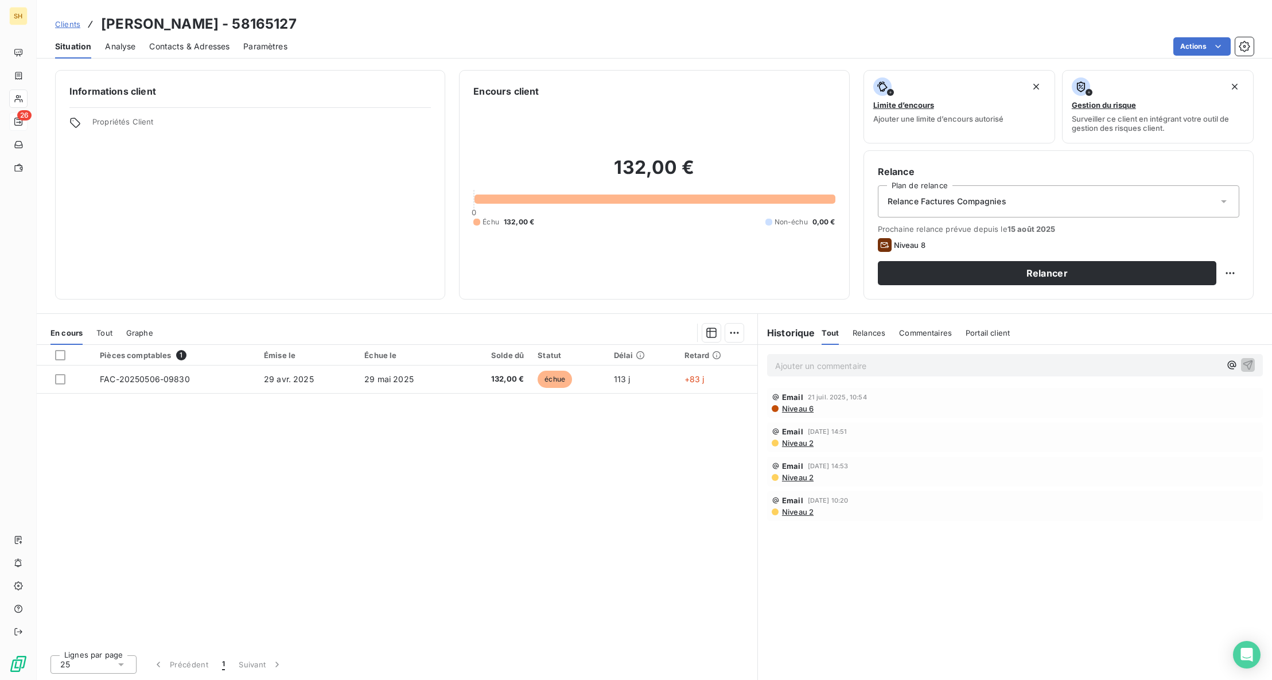
click at [932, 337] on div "Commentaires" at bounding box center [925, 333] width 53 height 24
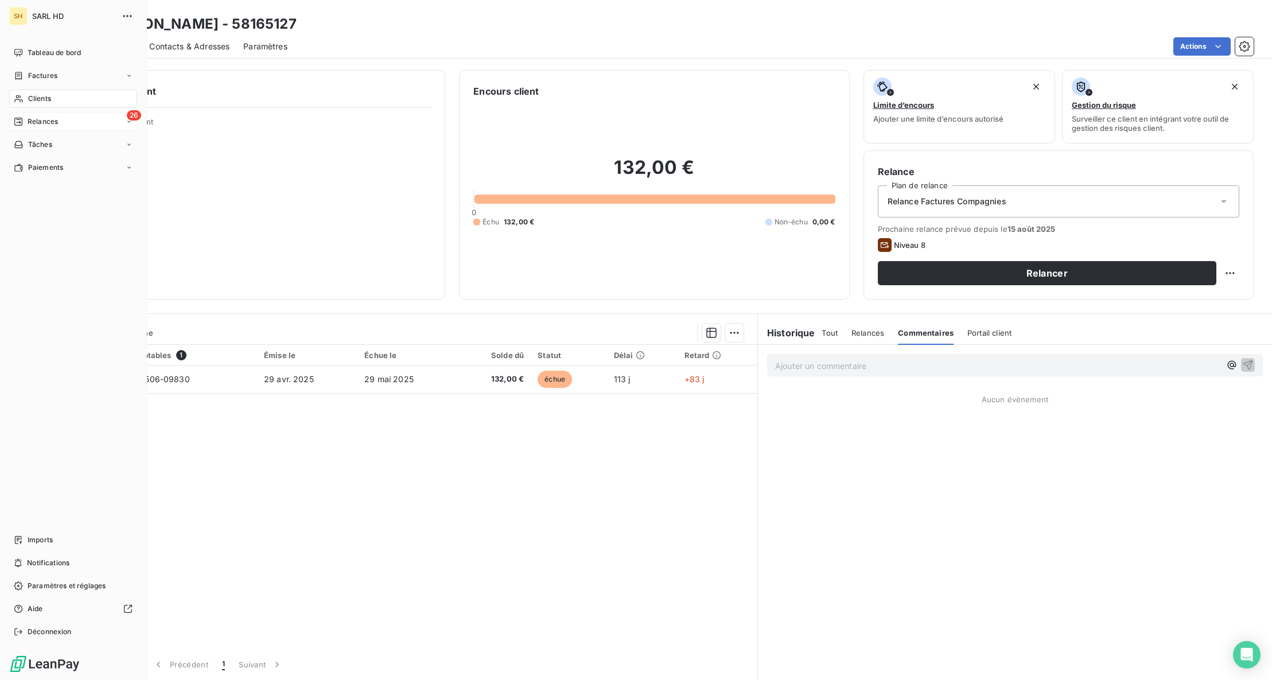
click at [50, 120] on span "Relances" at bounding box center [43, 121] width 30 height 10
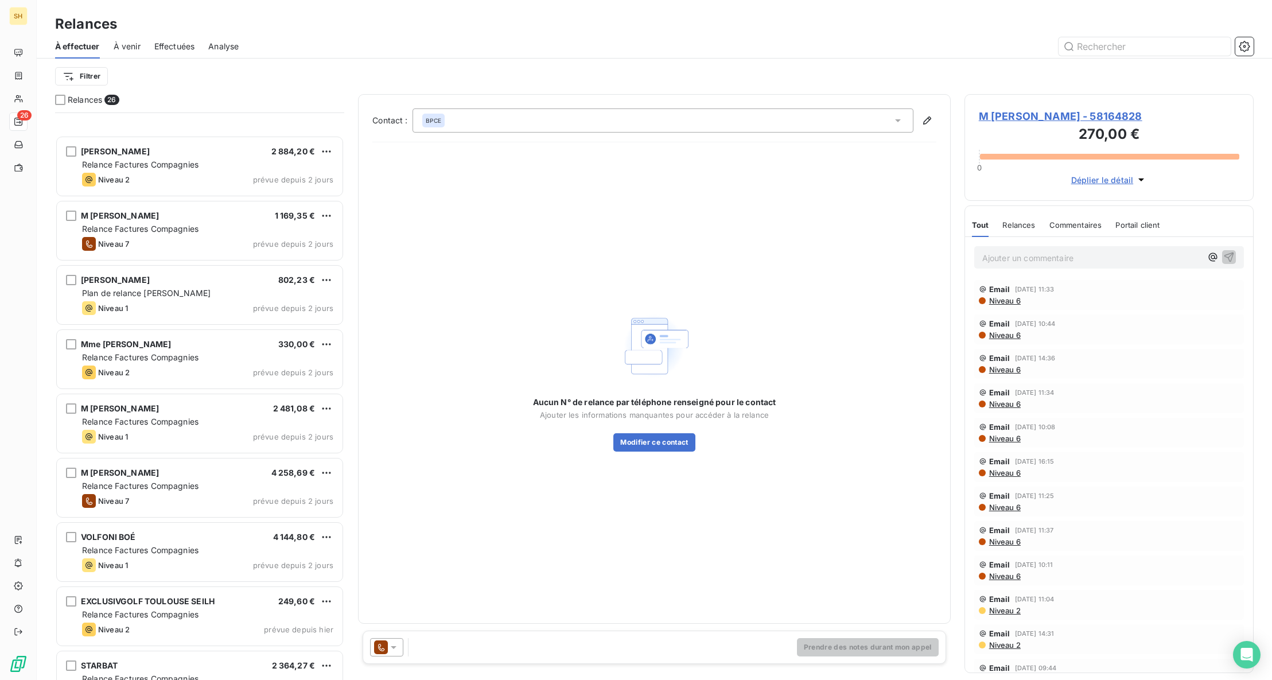
scroll to position [1104, 0]
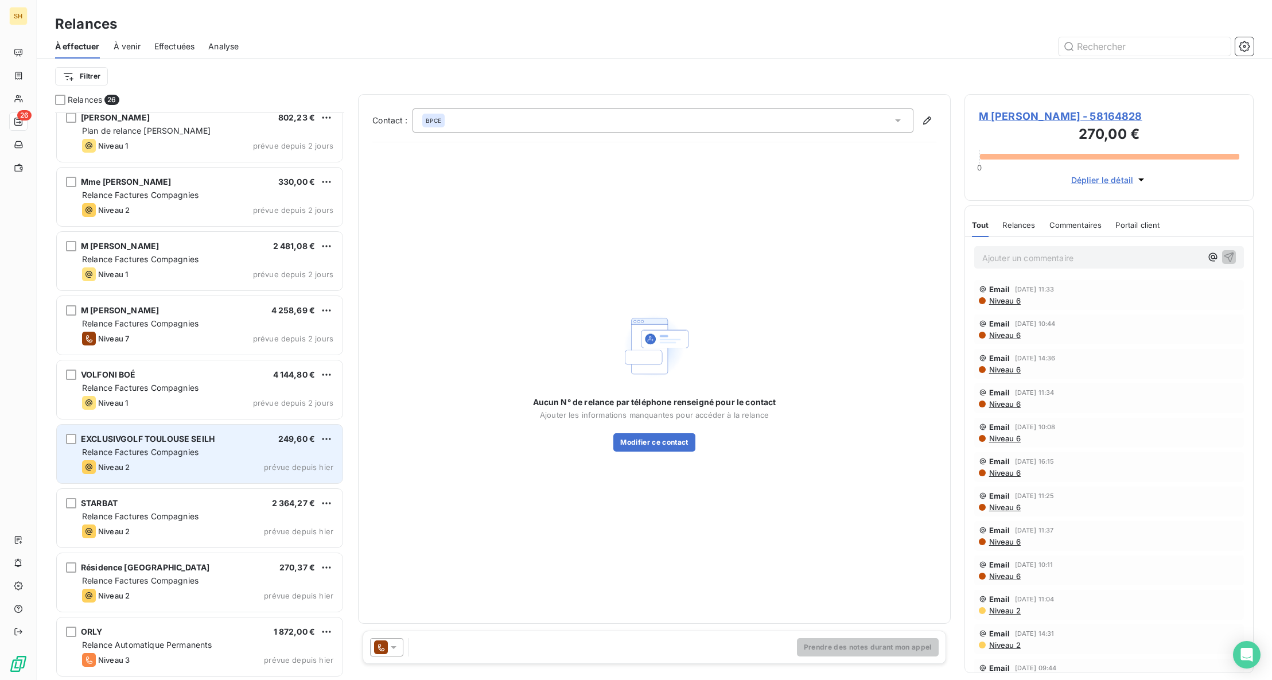
click at [207, 459] on div "EXCLUSIVGOLF TOULOUSE SEILH 249,60 € Relance Factures Compagnies Niveau 2 prévu…" at bounding box center [200, 453] width 286 height 59
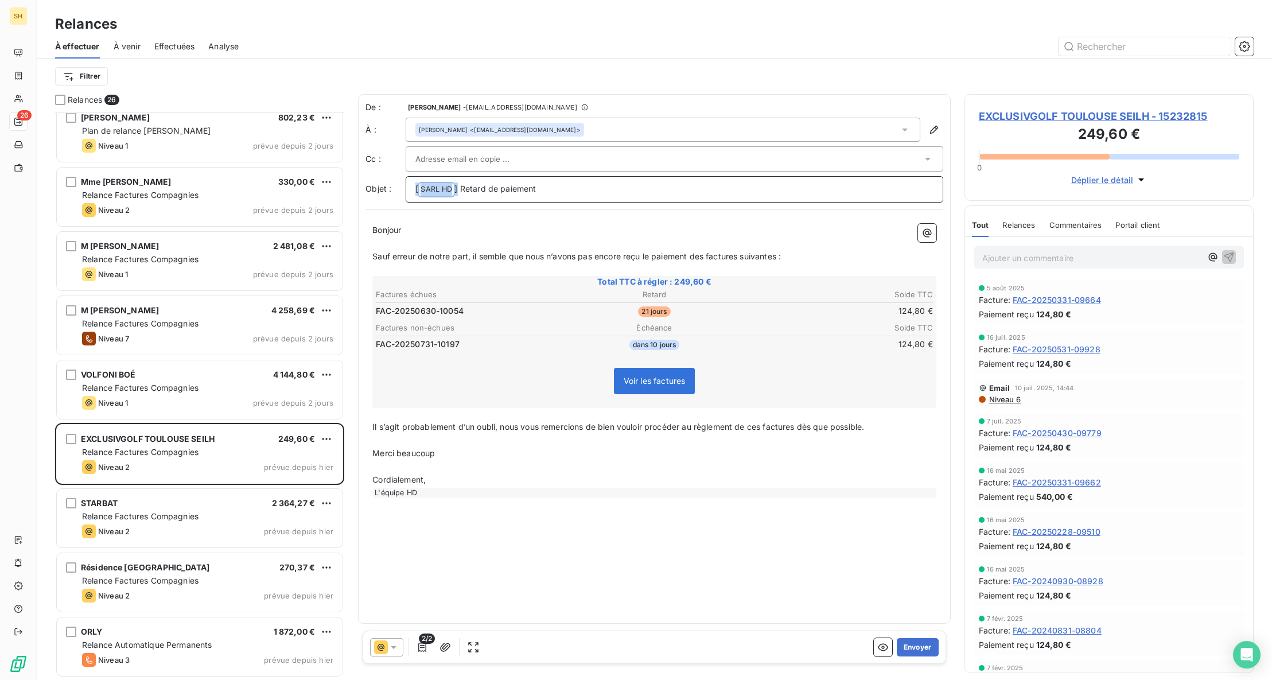
drag, startPoint x: 458, startPoint y: 188, endPoint x: 415, endPoint y: 188, distance: 43.6
click at [415, 188] on div "[ SARL HD ﻿ ] Retard de paiement" at bounding box center [674, 189] width 537 height 26
click at [507, 189] on p "Retard de paiement" at bounding box center [674, 188] width 518 height 13
drag, startPoint x: 501, startPoint y: 426, endPoint x: 361, endPoint y: 427, distance: 140.0
click at [361, 427] on div "De : [PERSON_NAME] - [EMAIL_ADDRESS][DOMAIN_NAME] À : [PERSON_NAME] <[EMAIL_ADD…" at bounding box center [654, 358] width 593 height 529
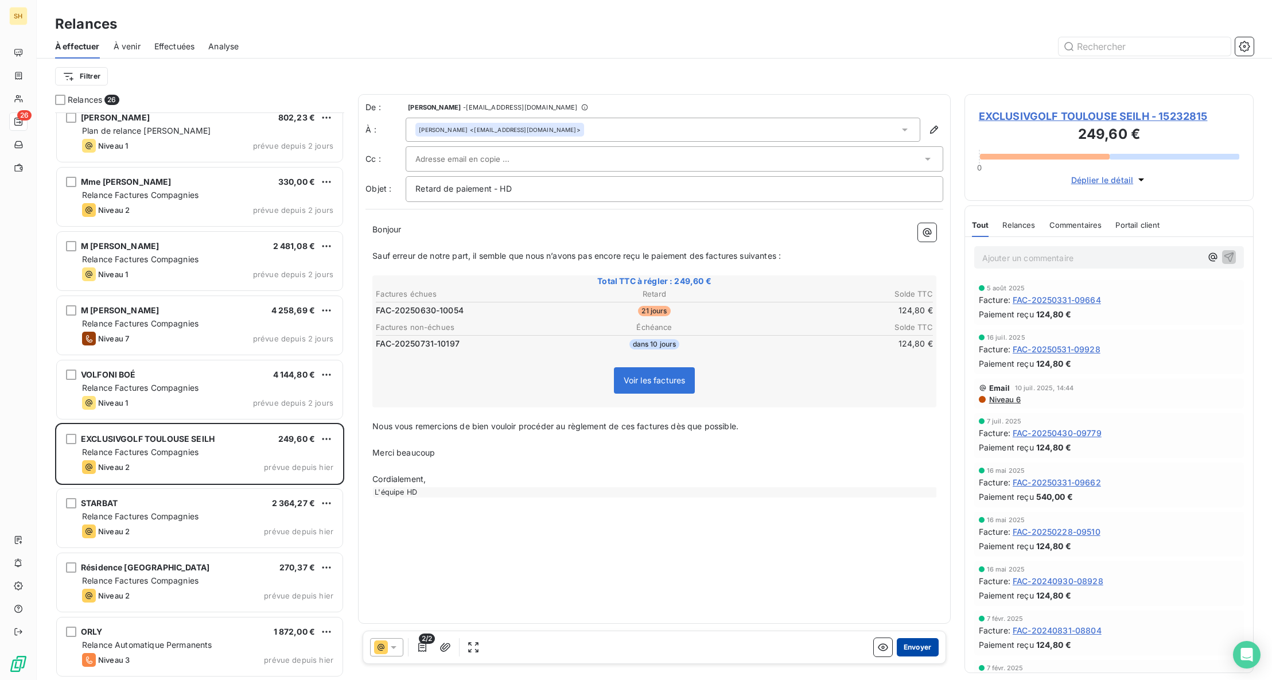
click at [907, 648] on button "Envoyer" at bounding box center [918, 647] width 42 height 18
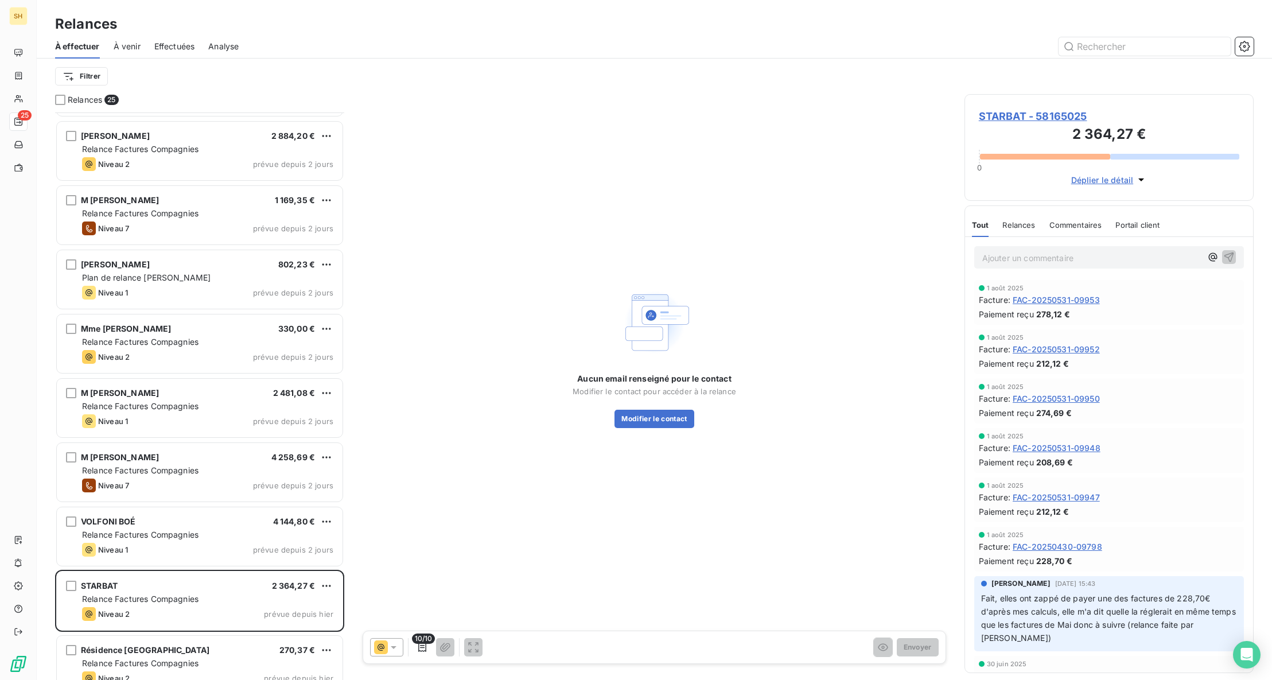
scroll to position [1039, 0]
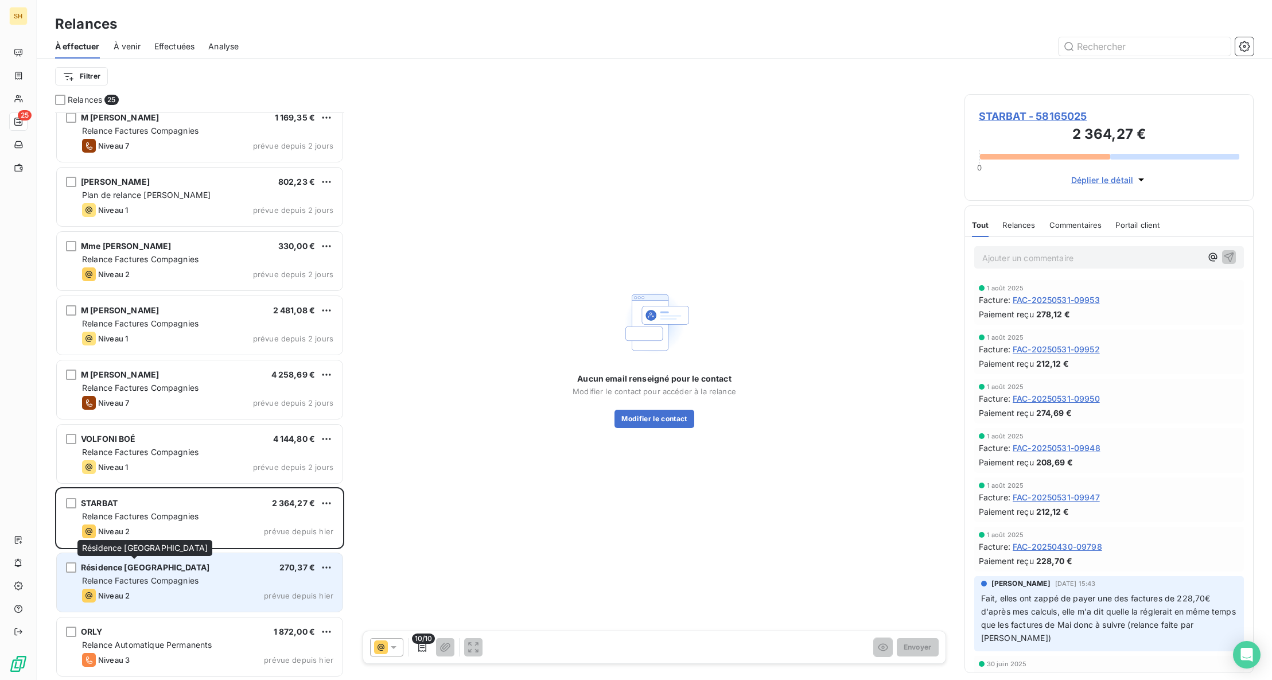
click at [175, 571] on span "Résidence [GEOGRAPHIC_DATA]" at bounding box center [145, 567] width 128 height 10
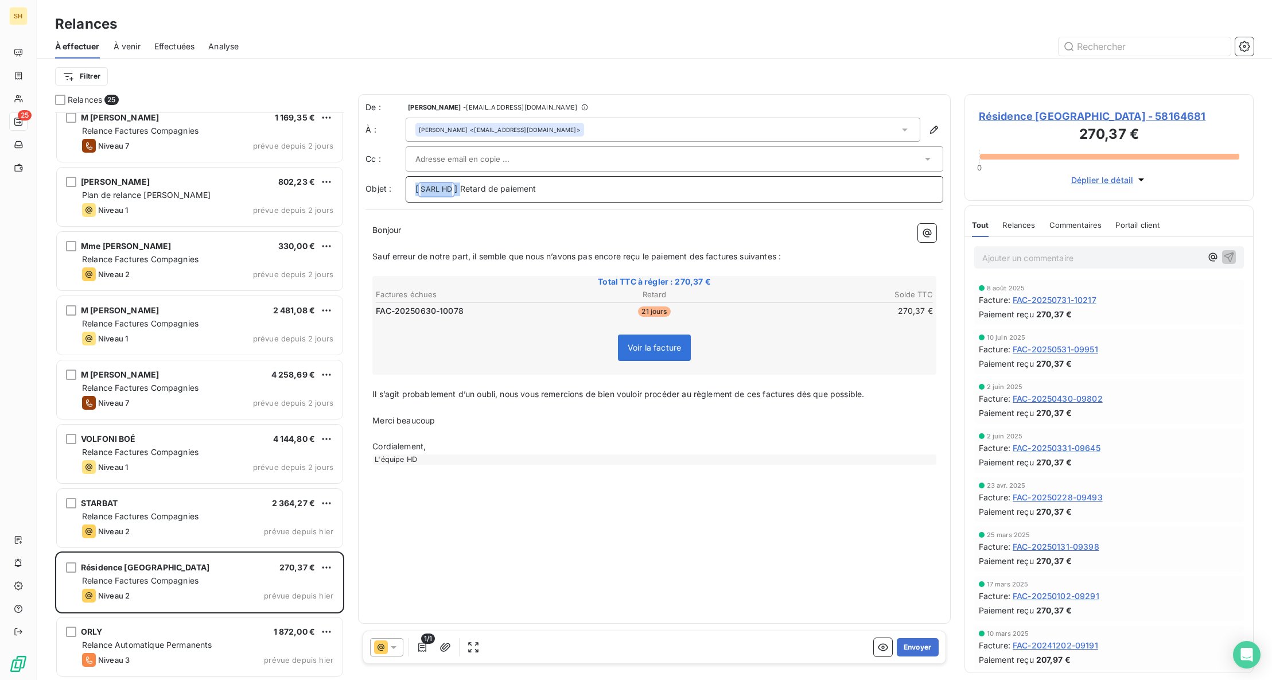
drag, startPoint x: 460, startPoint y: 188, endPoint x: 399, endPoint y: 190, distance: 60.9
click at [399, 190] on div "Objet : [ SARL HD ﻿ ] Retard de paiement" at bounding box center [654, 189] width 578 height 26
click at [521, 191] on p "Retard de paiement" at bounding box center [674, 188] width 518 height 13
drag, startPoint x: 504, startPoint y: 395, endPoint x: 367, endPoint y: 396, distance: 137.7
click at [367, 396] on div "Bonjour ﻿ Sauf erreur de notre part, il semble que nous n’avons pas [MEDICAL_DA…" at bounding box center [654, 343] width 578 height 255
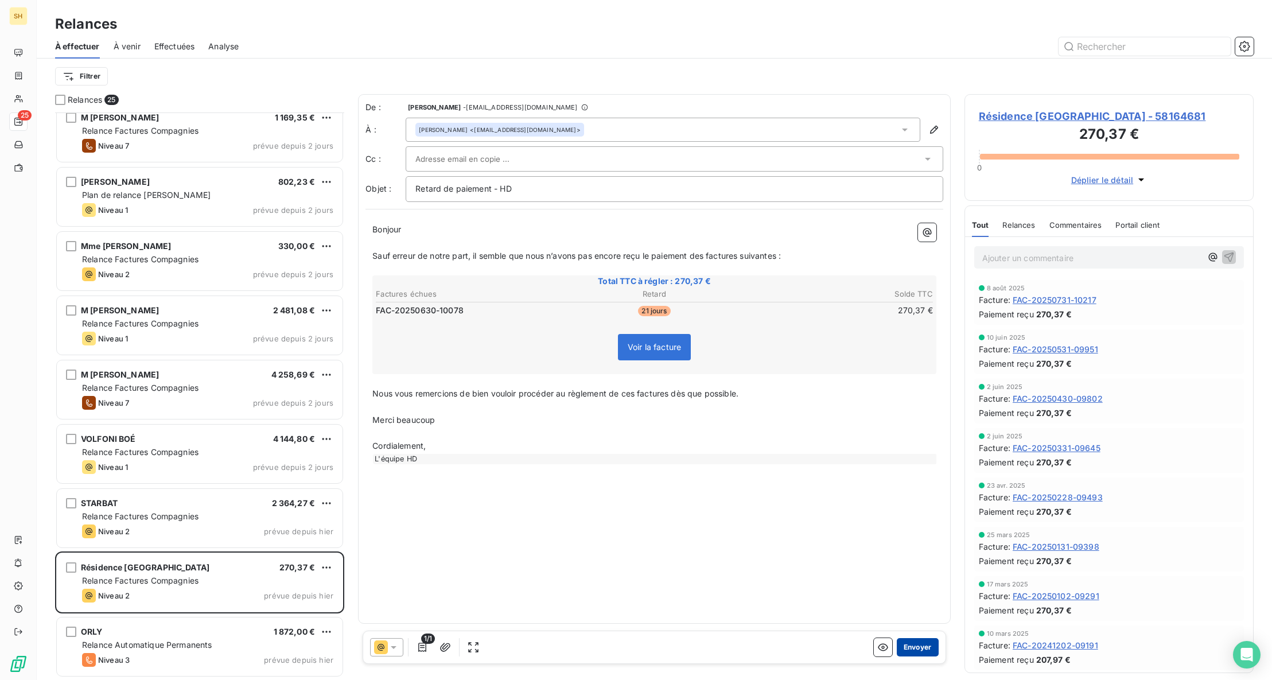
click at [912, 646] on button "Envoyer" at bounding box center [918, 647] width 42 height 18
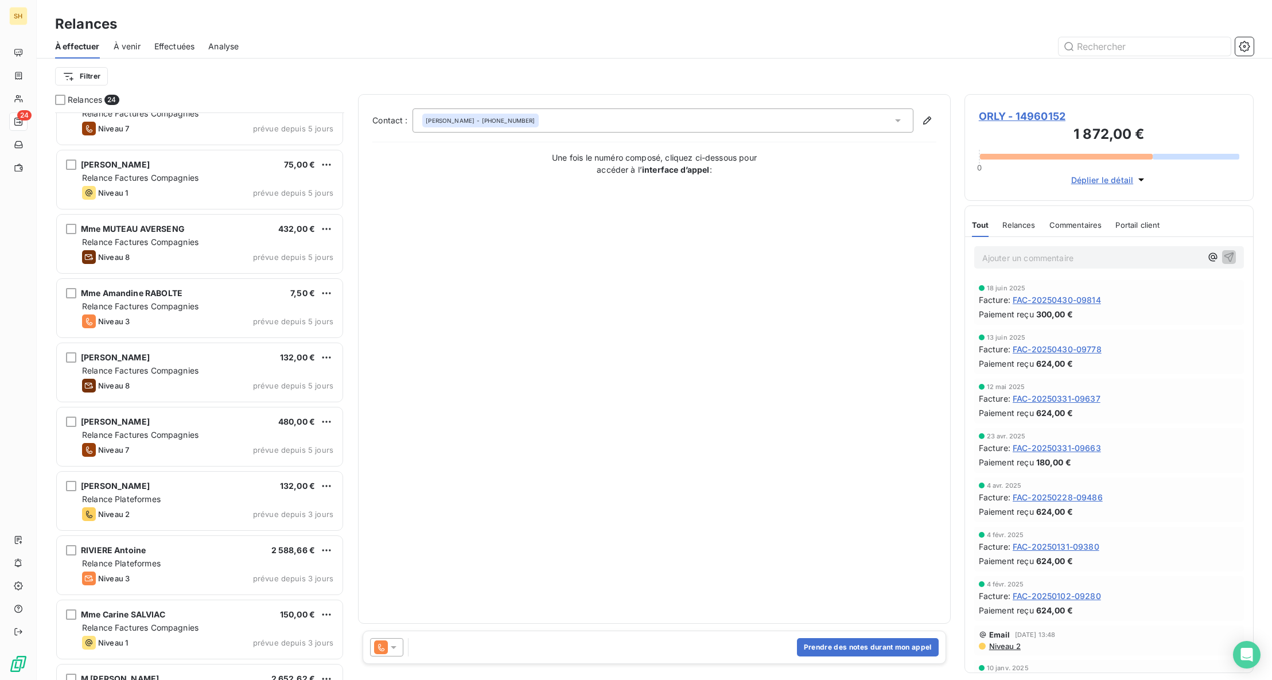
scroll to position [32, 0]
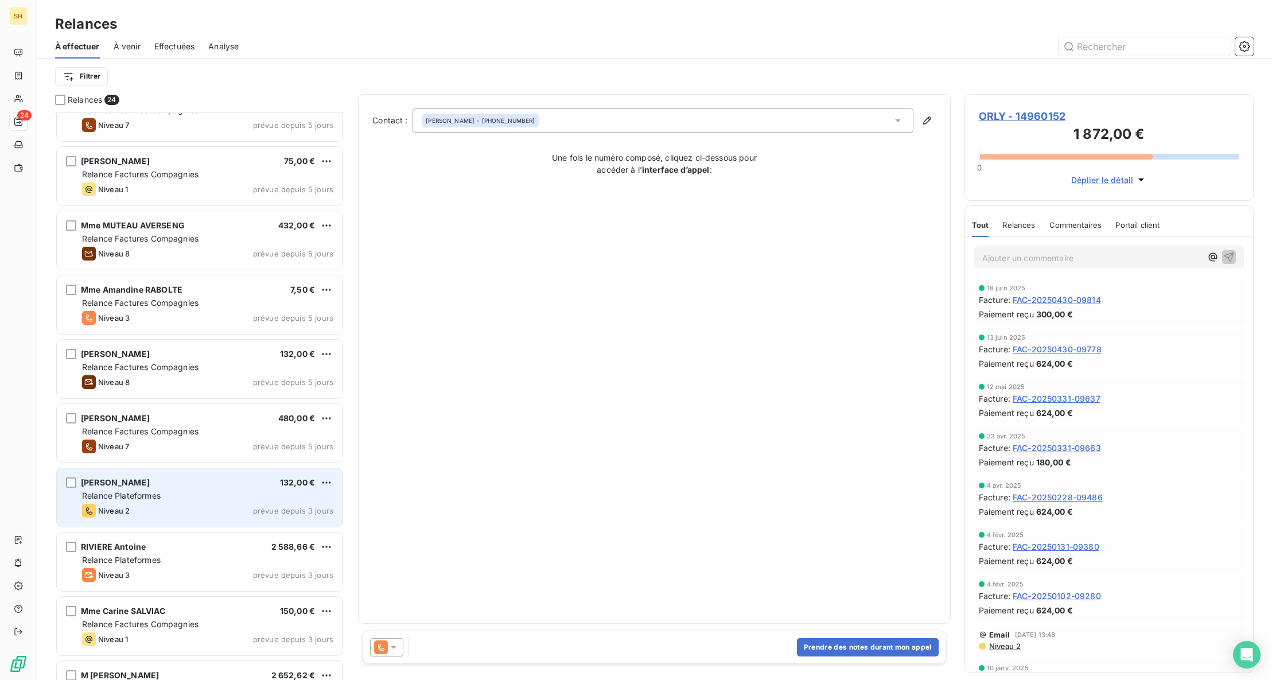
click at [188, 488] on div "[PERSON_NAME] 132,00 € Relance Plateformes Niveau 2 prévue depuis 3 jours" at bounding box center [200, 497] width 286 height 59
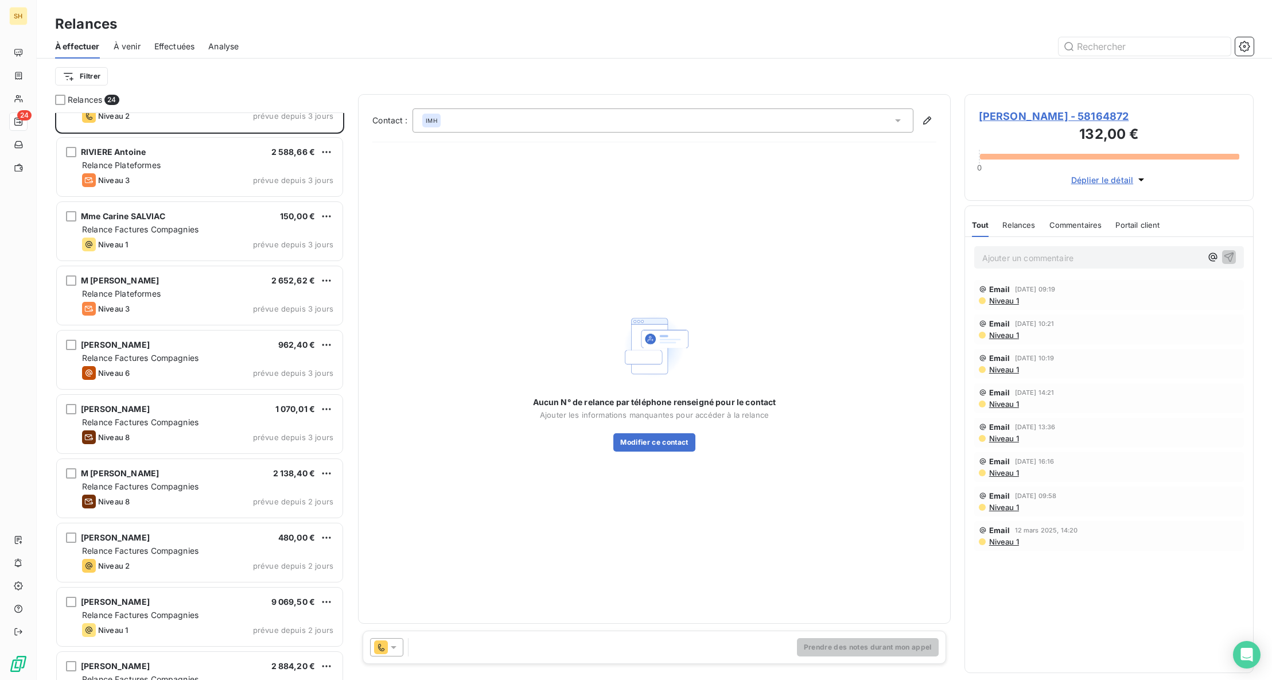
scroll to position [430, 0]
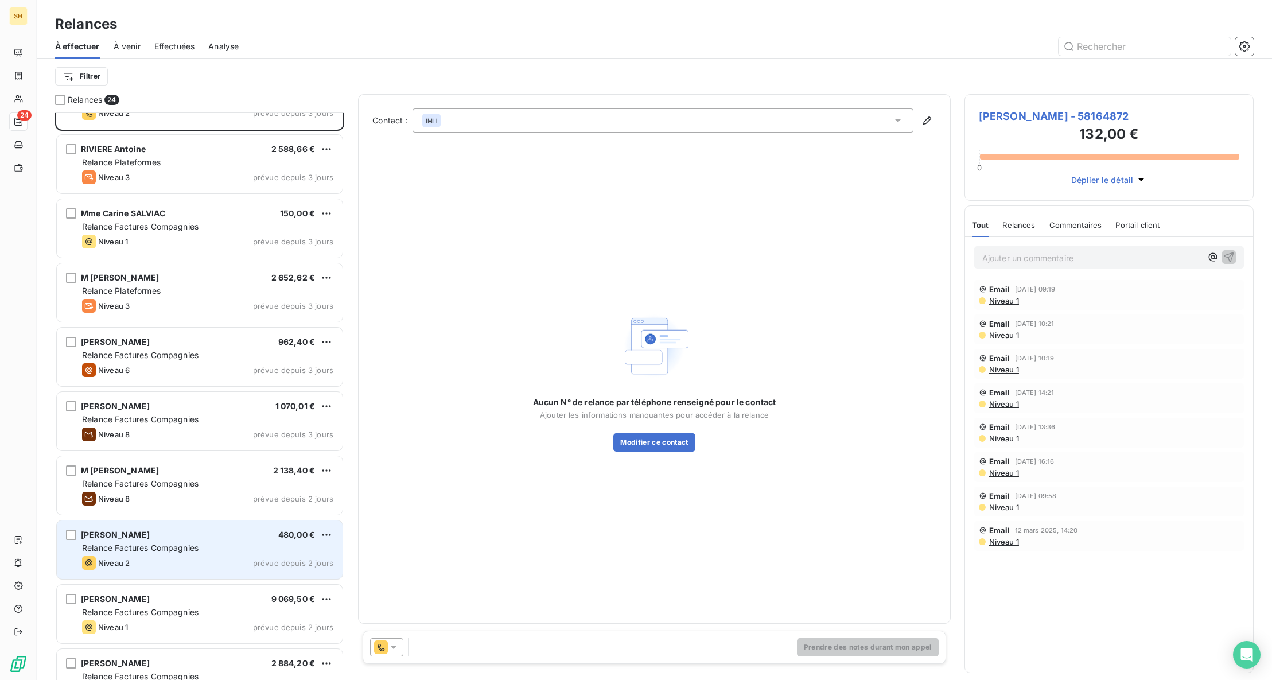
click at [190, 561] on div "Niveau 2 prévue depuis 2 jours" at bounding box center [207, 563] width 251 height 14
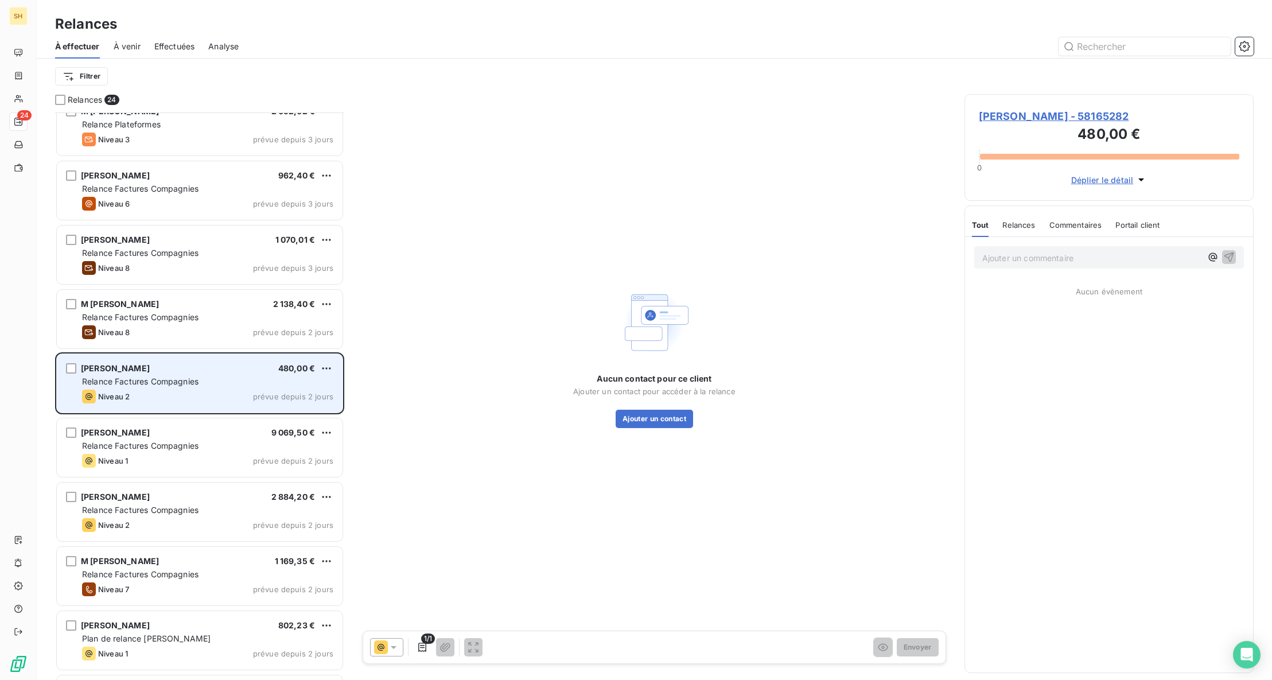
scroll to position [598, 0]
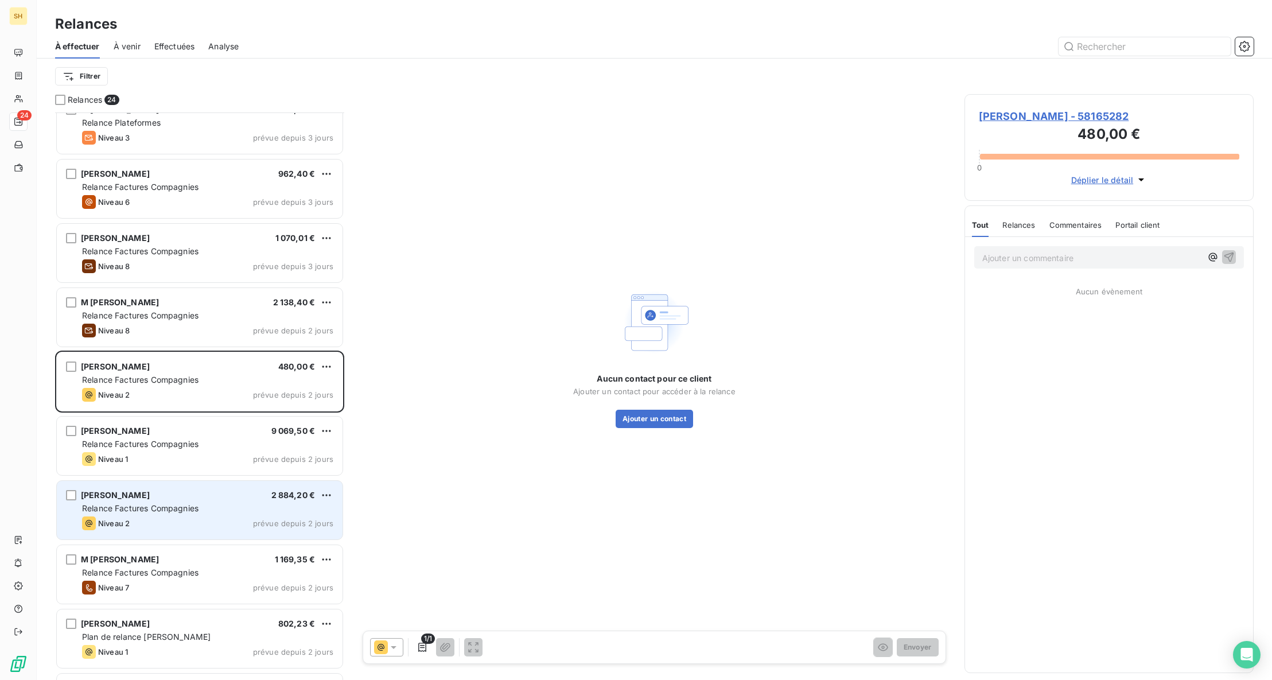
click at [174, 508] on span "Relance Factures Compagnies" at bounding box center [140, 508] width 116 height 10
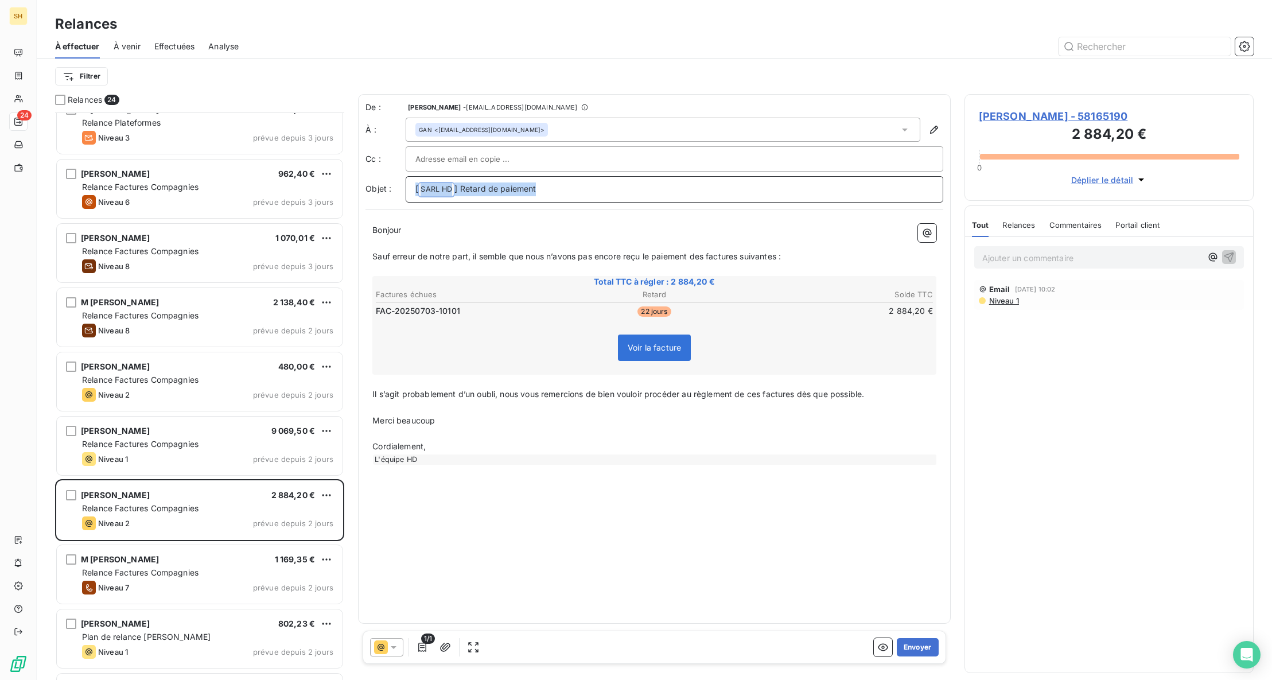
drag, startPoint x: 540, startPoint y: 190, endPoint x: 406, endPoint y: 192, distance: 133.7
click at [406, 192] on div "[ SARL HD ﻿ ] Retard de paiement" at bounding box center [674, 189] width 537 height 26
click at [671, 349] on span "Voir la facture" at bounding box center [654, 347] width 53 height 10
click at [440, 188] on p "﻿" at bounding box center [674, 188] width 518 height 13
click at [503, 191] on span "N° Dossier : 01590393N° Sinistre : 2025155800N° Police : 11269706R/0001" at bounding box center [561, 189] width 292 height 10
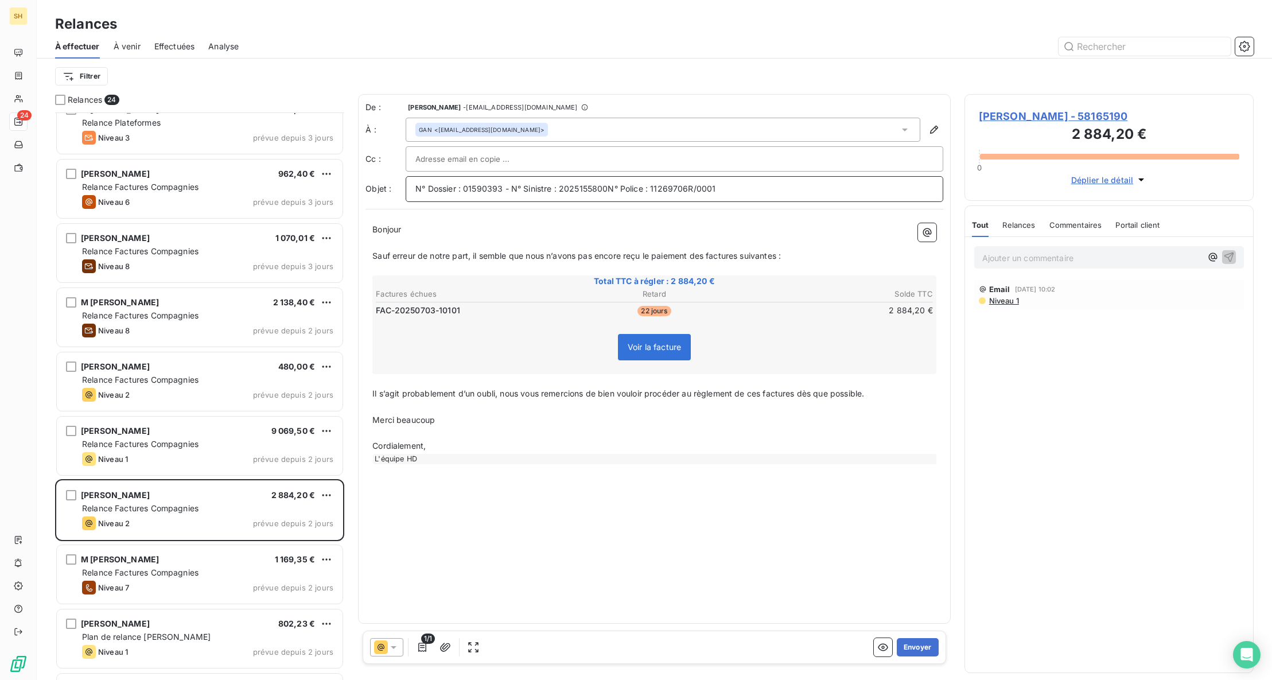
drag, startPoint x: 608, startPoint y: 188, endPoint x: 614, endPoint y: 186, distance: 6.5
click at [608, 188] on span "N° Dossier : 01590393 - N° Sinistre : 2025155800N° Police : 11269706R/0001" at bounding box center [565, 189] width 300 height 10
drag, startPoint x: 505, startPoint y: 392, endPoint x: 364, endPoint y: 397, distance: 141.2
click at [364, 397] on div "De : [PERSON_NAME] - [EMAIL_ADDRESS][DOMAIN_NAME] À : GAN <[EMAIL_ADDRESS][DOMA…" at bounding box center [654, 358] width 593 height 529
click at [634, 519] on div "De : [PERSON_NAME] - [EMAIL_ADDRESS][DOMAIN_NAME] À : GAN <[EMAIL_ADDRESS][DOMA…" at bounding box center [654, 358] width 593 height 529
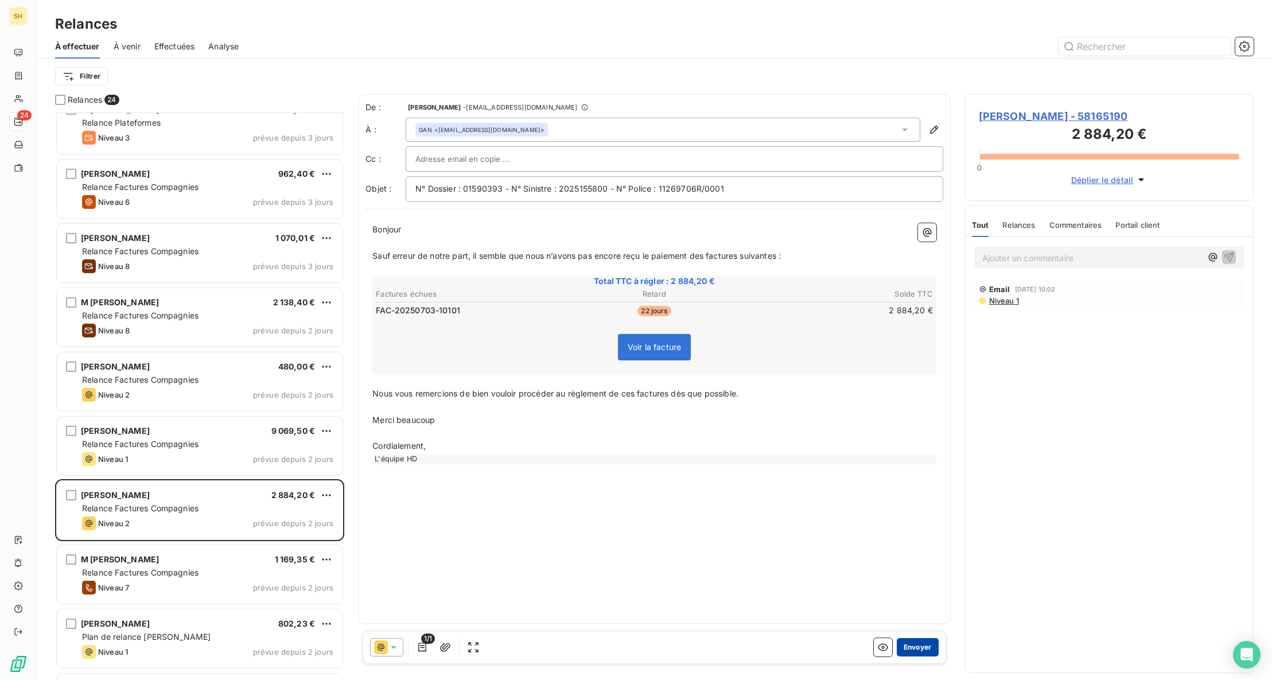
click at [917, 655] on div "1/1 Envoyer" at bounding box center [654, 646] width 583 height 33
click at [919, 644] on button "Envoyer" at bounding box center [918, 647] width 42 height 18
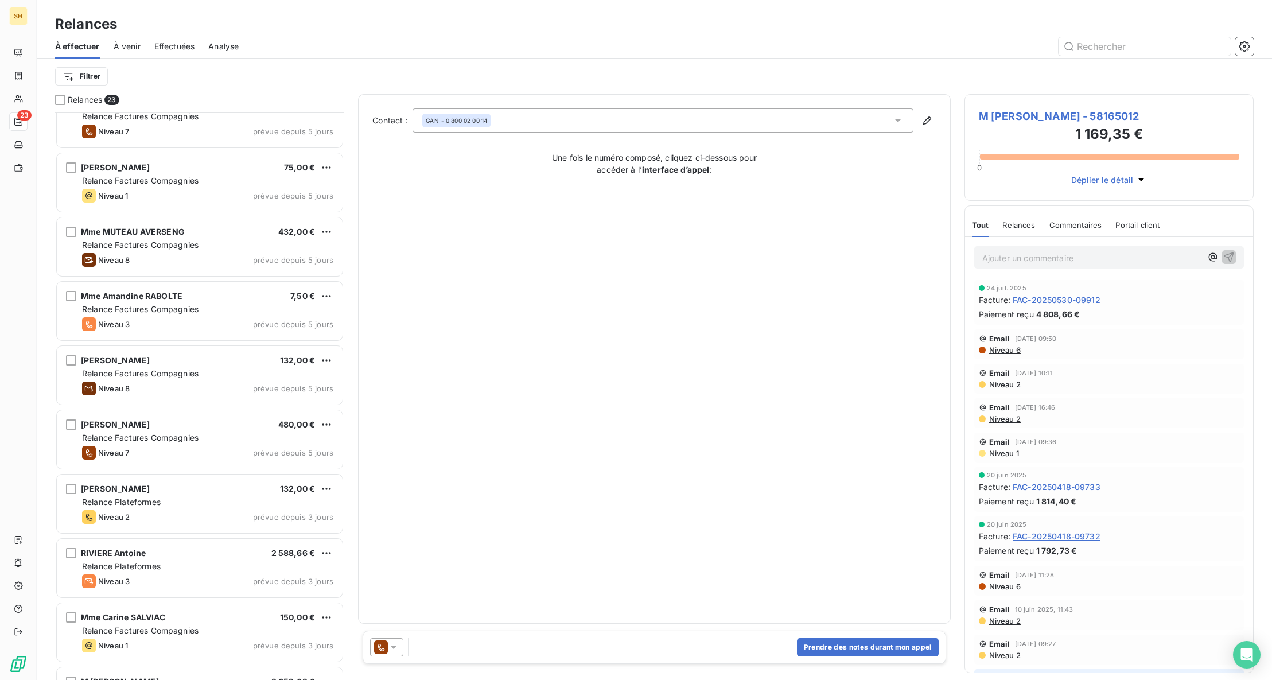
scroll to position [28, 0]
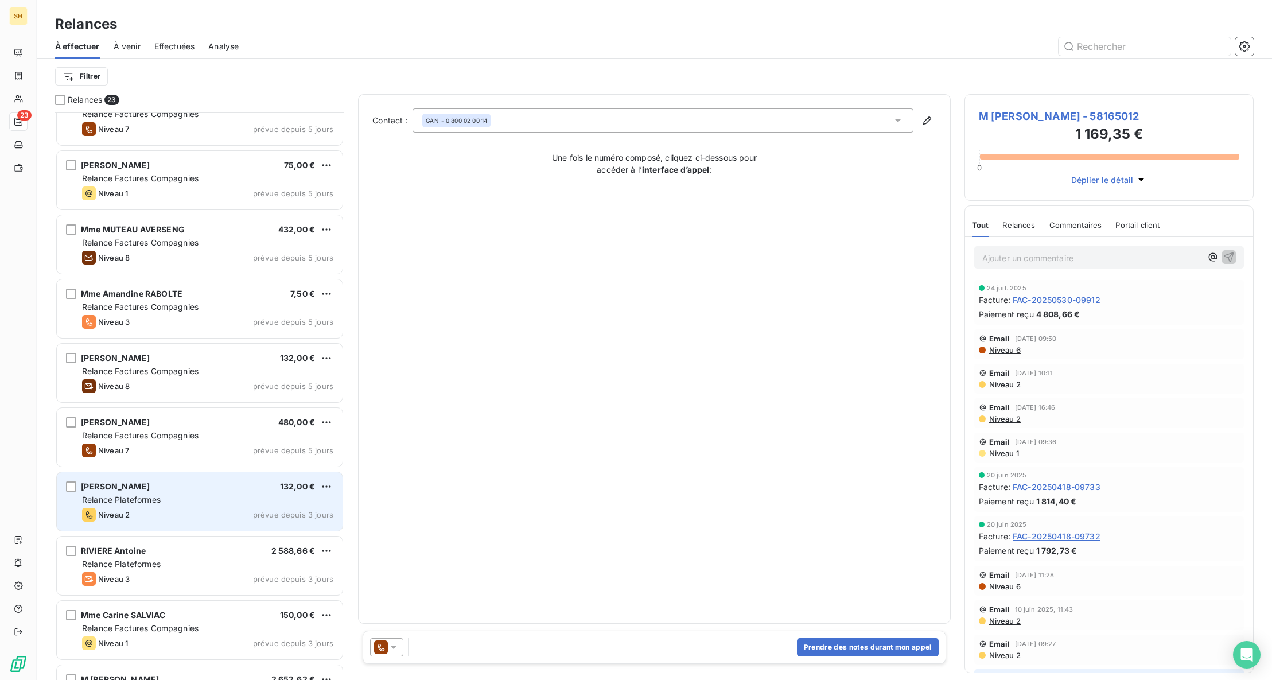
click at [150, 481] on span "[PERSON_NAME]" at bounding box center [115, 486] width 69 height 10
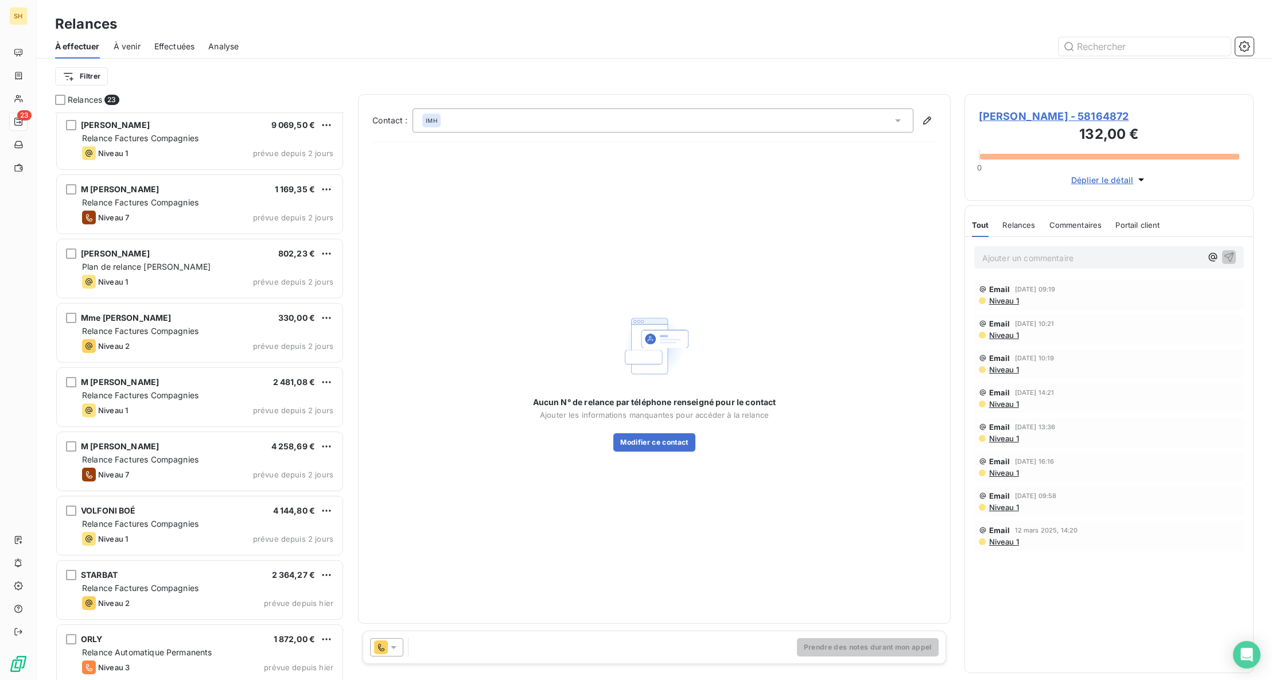
scroll to position [911, 0]
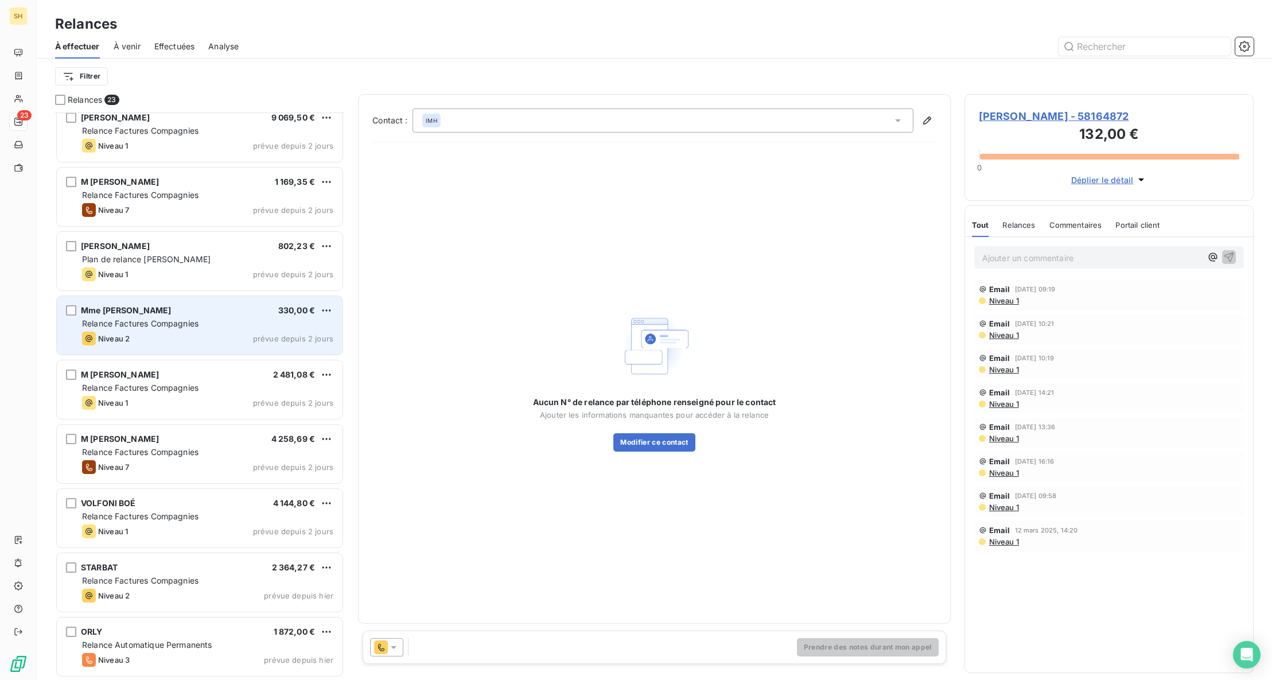
click at [170, 319] on span "Relance Factures Compagnies" at bounding box center [140, 323] width 116 height 10
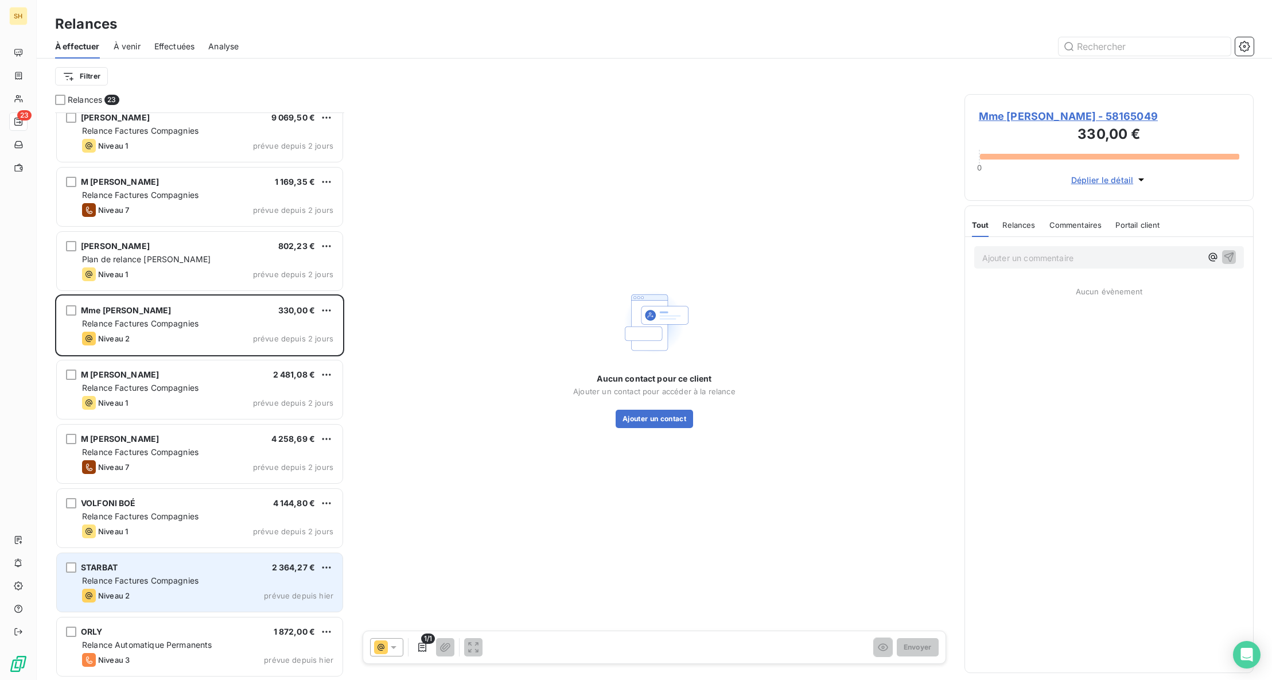
click at [195, 575] on span "Relance Factures Compagnies" at bounding box center [140, 580] width 116 height 10
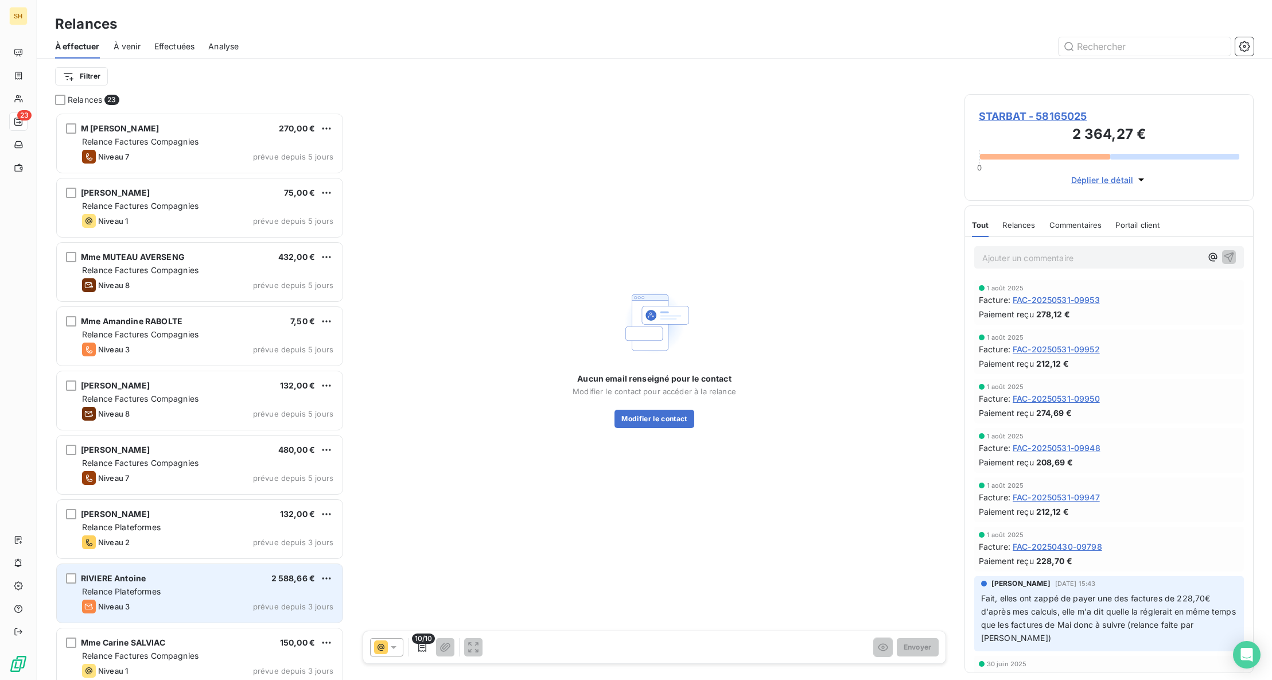
click at [189, 578] on div "RIVIERE Antoine 2 588,66 €" at bounding box center [207, 578] width 251 height 10
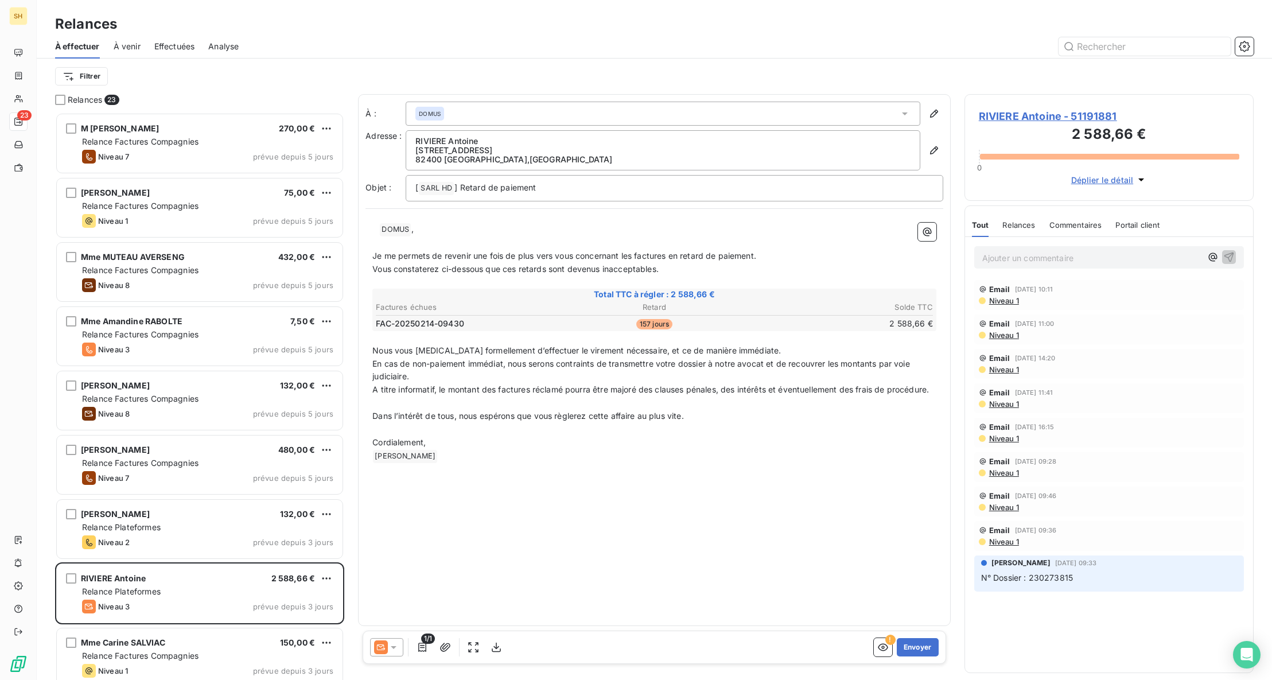
click at [524, 164] on div "RIVIERE [PERSON_NAME] [STREET_ADDRESS]" at bounding box center [663, 150] width 515 height 40
click at [552, 185] on p "[ SARL HD ﻿ ] Retard de paiement" at bounding box center [674, 188] width 518 height 14
drag, startPoint x: 458, startPoint y: 186, endPoint x: 403, endPoint y: 187, distance: 54.5
click at [403, 187] on div "Objet : [ SARL HD ﻿ ] Retard de paiement" at bounding box center [654, 188] width 578 height 26
drag, startPoint x: 519, startPoint y: 188, endPoint x: 396, endPoint y: 191, distance: 122.8
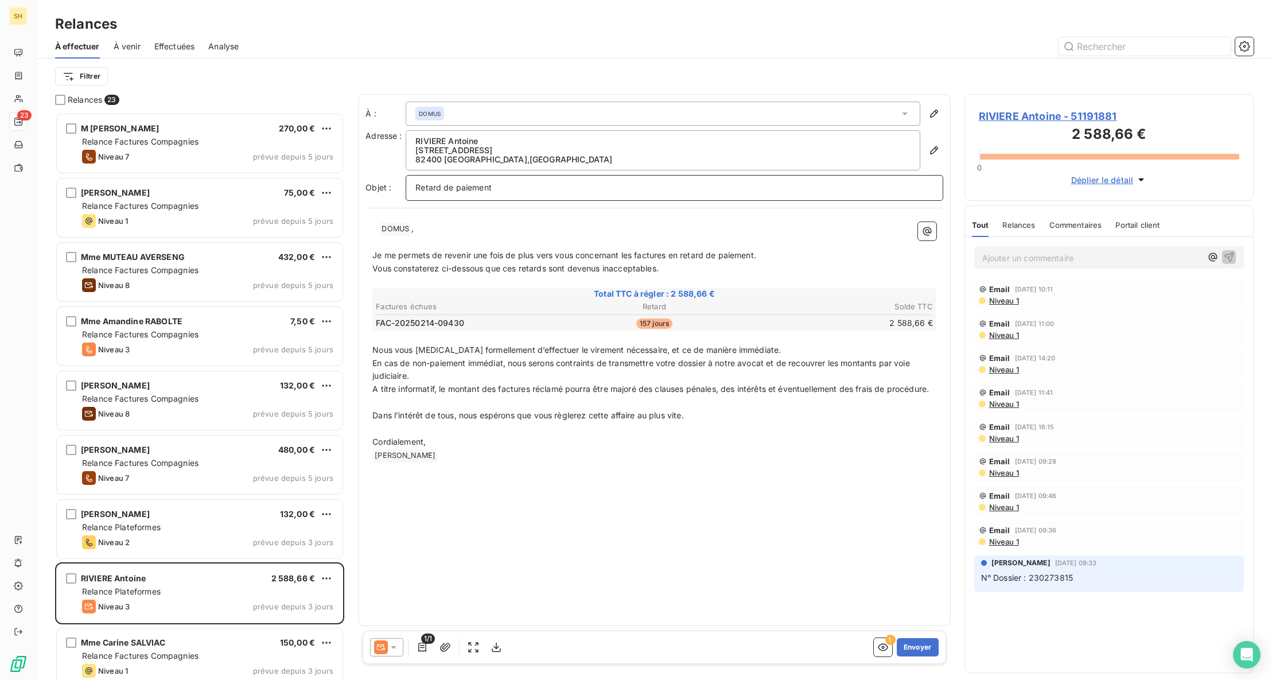
click at [409, 190] on div "Retard de paiement" at bounding box center [674, 188] width 537 height 26
click at [930, 152] on icon "button" at bounding box center [933, 150] width 11 height 11
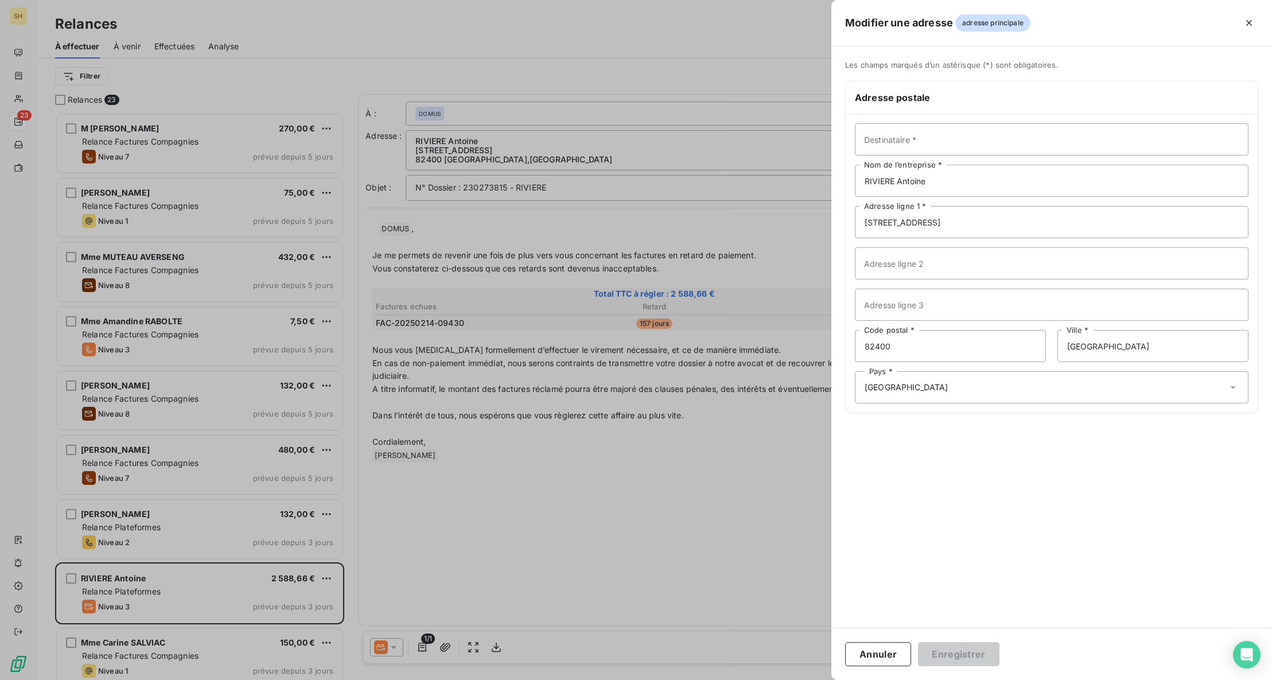
click at [801, 123] on div at bounding box center [636, 340] width 1272 height 680
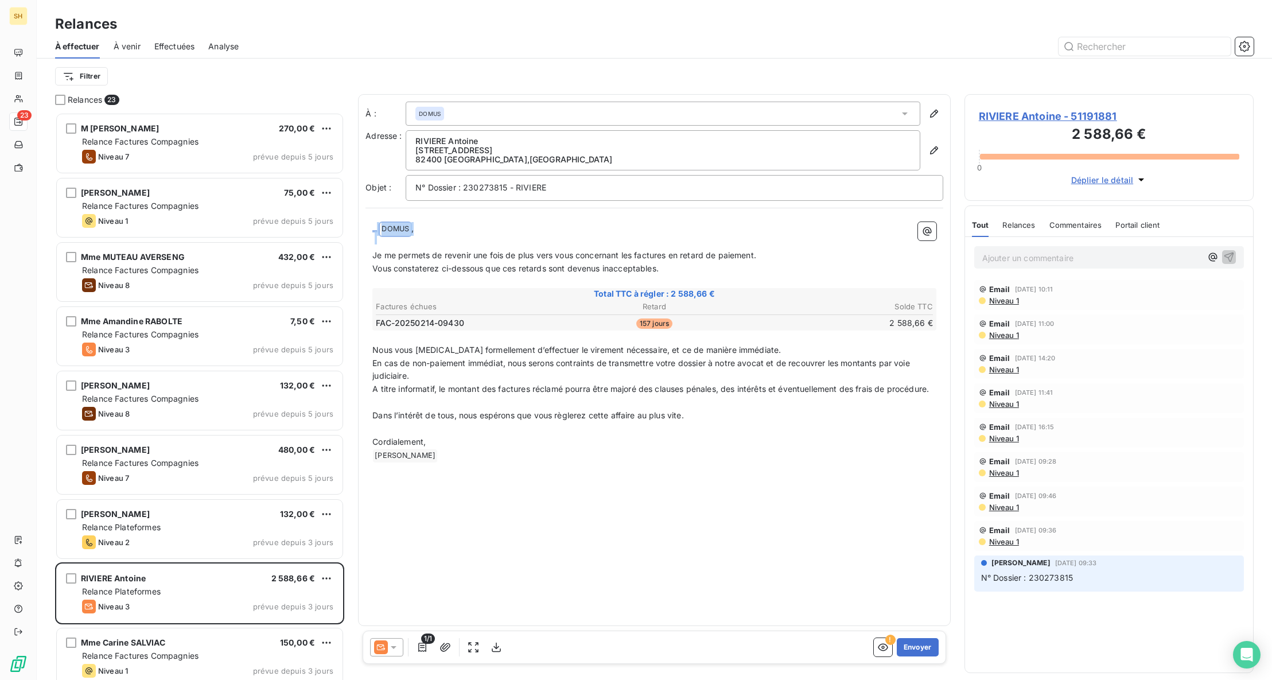
drag, startPoint x: 416, startPoint y: 229, endPoint x: 361, endPoint y: 228, distance: 54.5
click at [361, 228] on div "À : DOMUS Adresse : RIVIERE Antoine [STREET_ADDRESS] Objet : N° Dossier : 23027…" at bounding box center [654, 360] width 593 height 532
drag, startPoint x: 666, startPoint y: 267, endPoint x: 606, endPoint y: 264, distance: 59.7
click at [606, 264] on p "Vous constaterez ci-dessous que ces retards sont devenus inacceptables." at bounding box center [654, 268] width 564 height 13
click at [609, 270] on span "Vous constaterez ci-dessous que ces retards sont devenus idélicats." at bounding box center [504, 268] width 264 height 10
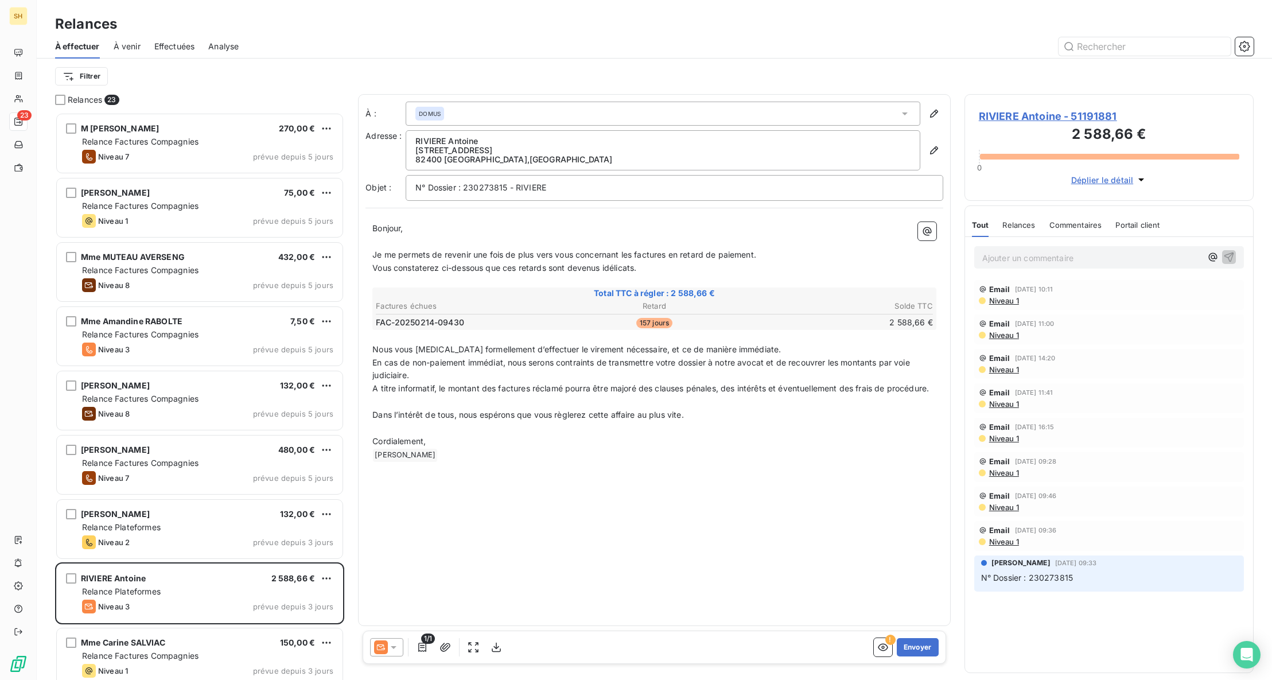
click at [608, 270] on span "Vous constaterez ci-dessous que ces retards sont devenus idélicats." at bounding box center [504, 268] width 264 height 10
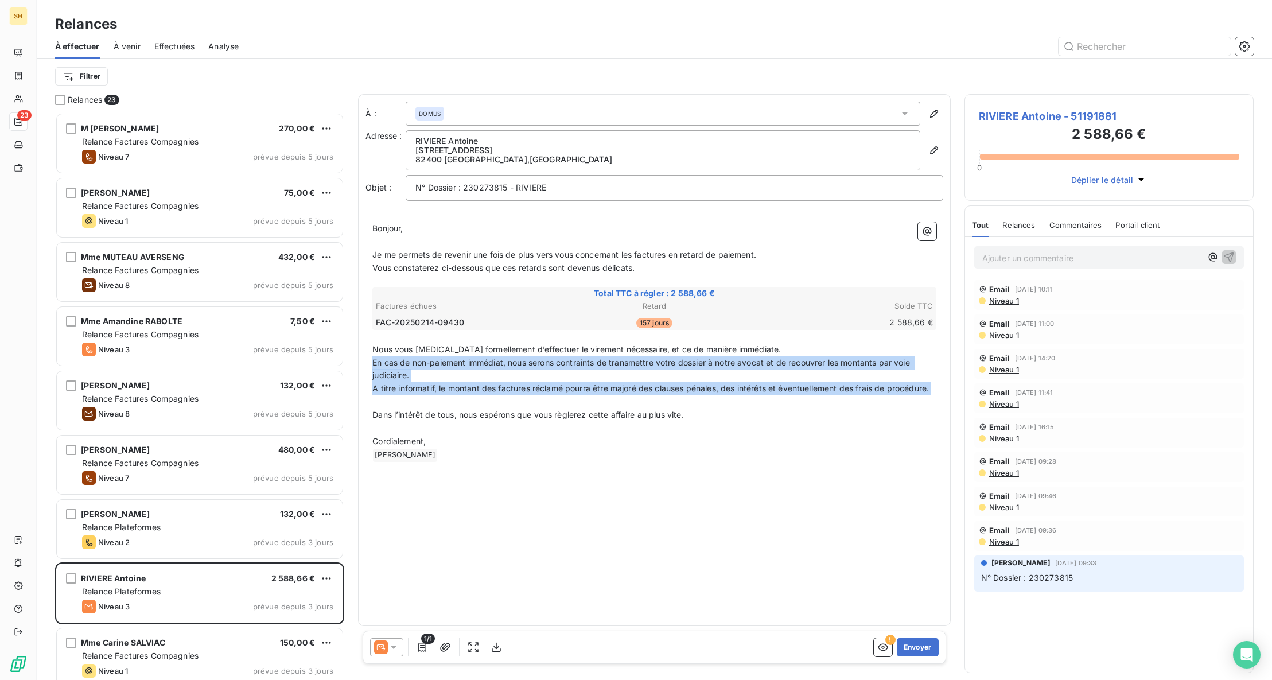
drag, startPoint x: 373, startPoint y: 361, endPoint x: 933, endPoint y: 398, distance: 561.0
click at [933, 398] on div "Bonjour, ﻿ Je me permets de revenir une fois de plus vers vous concernant les f…" at bounding box center [654, 342] width 564 height 240
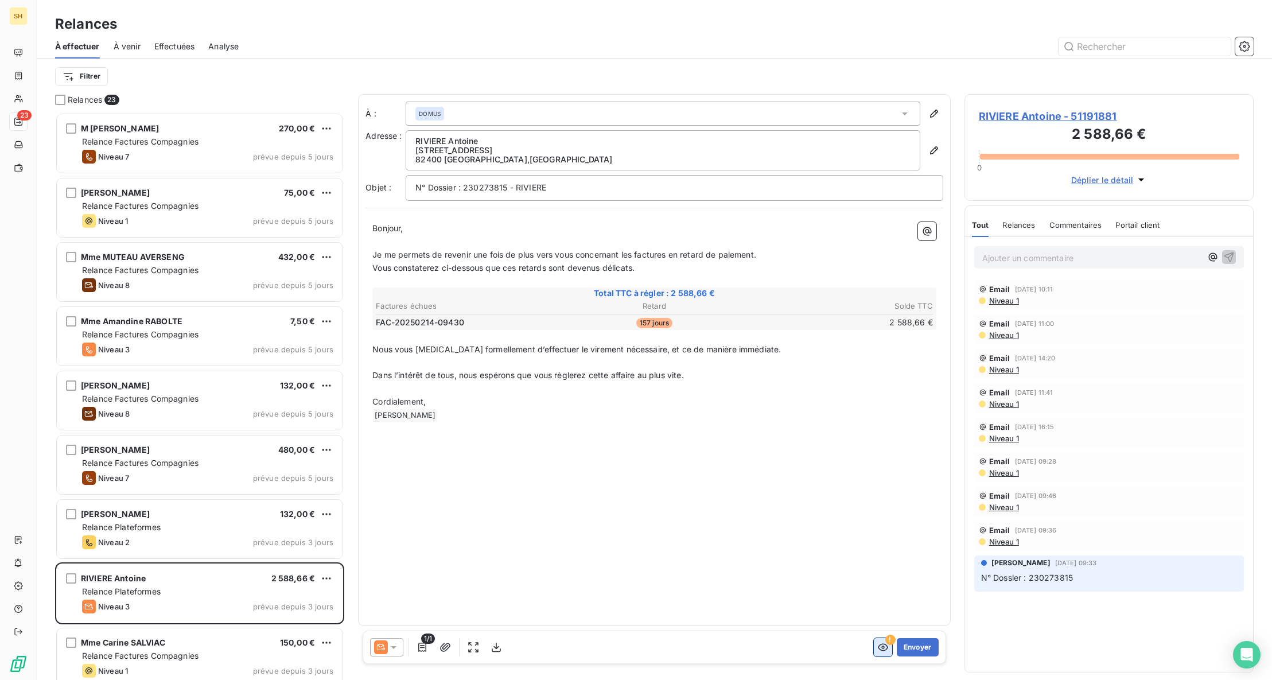
click at [883, 653] on button "button" at bounding box center [883, 647] width 18 height 18
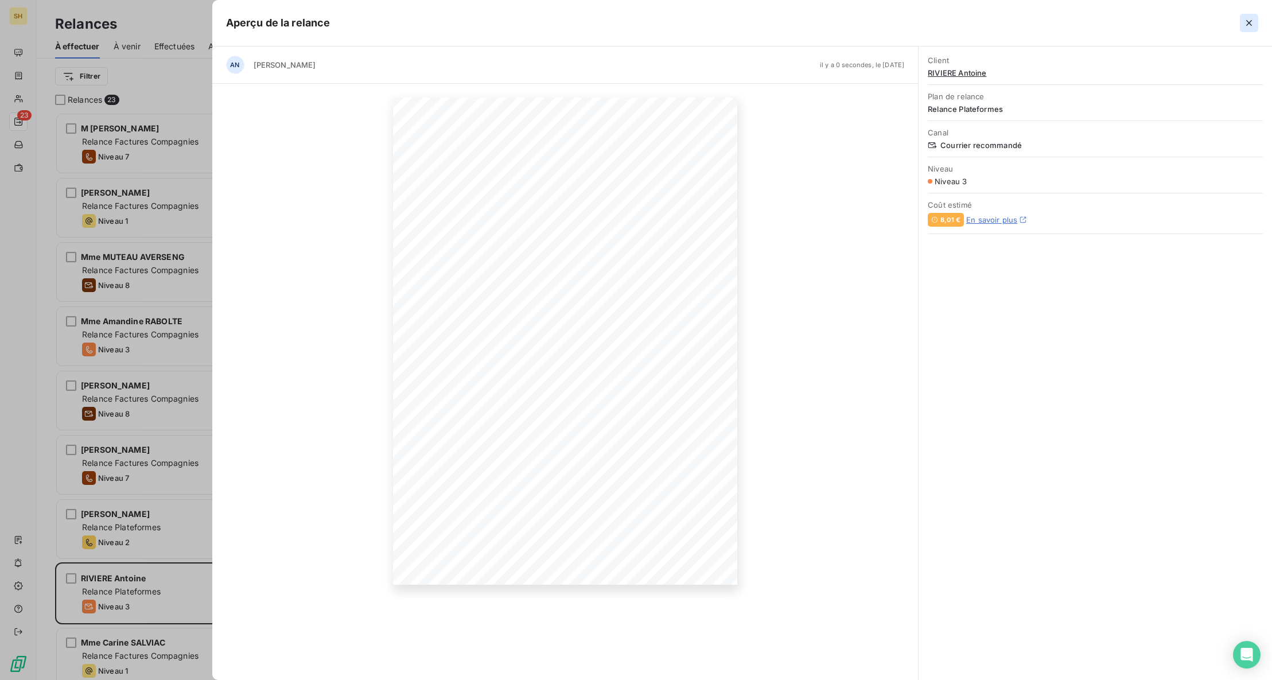
click at [1247, 24] on icon "button" at bounding box center [1249, 23] width 6 height 6
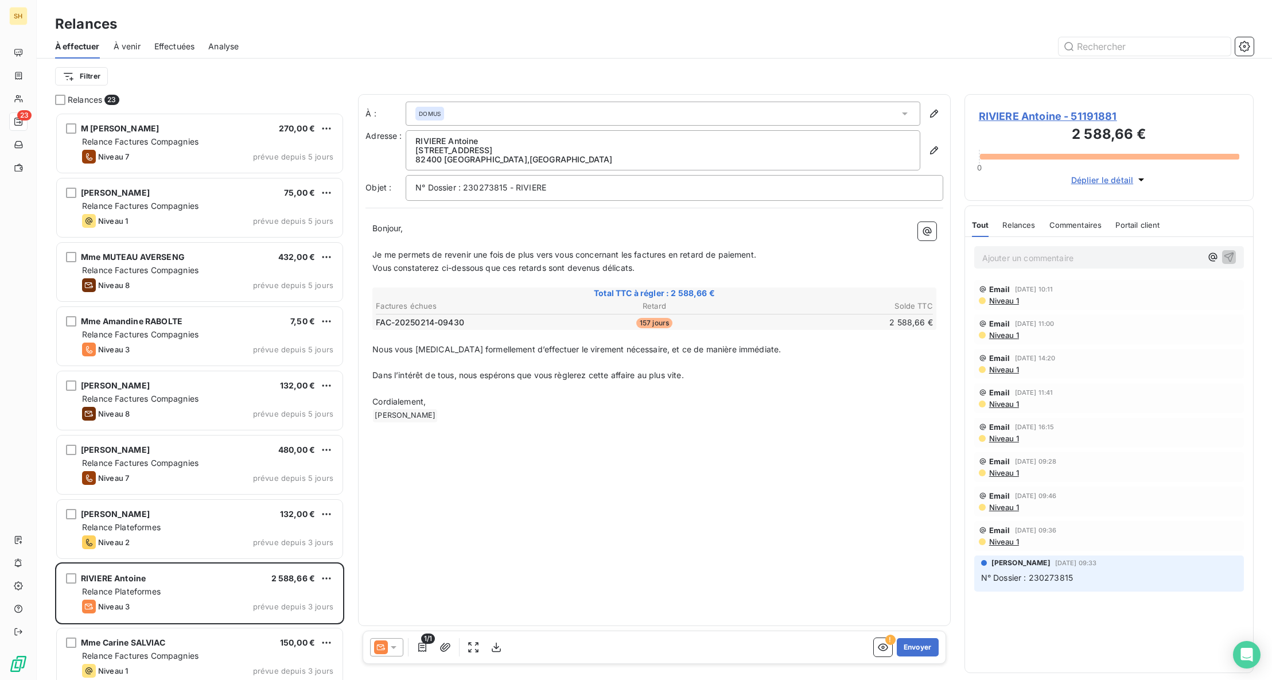
click at [392, 644] on icon at bounding box center [393, 646] width 11 height 11
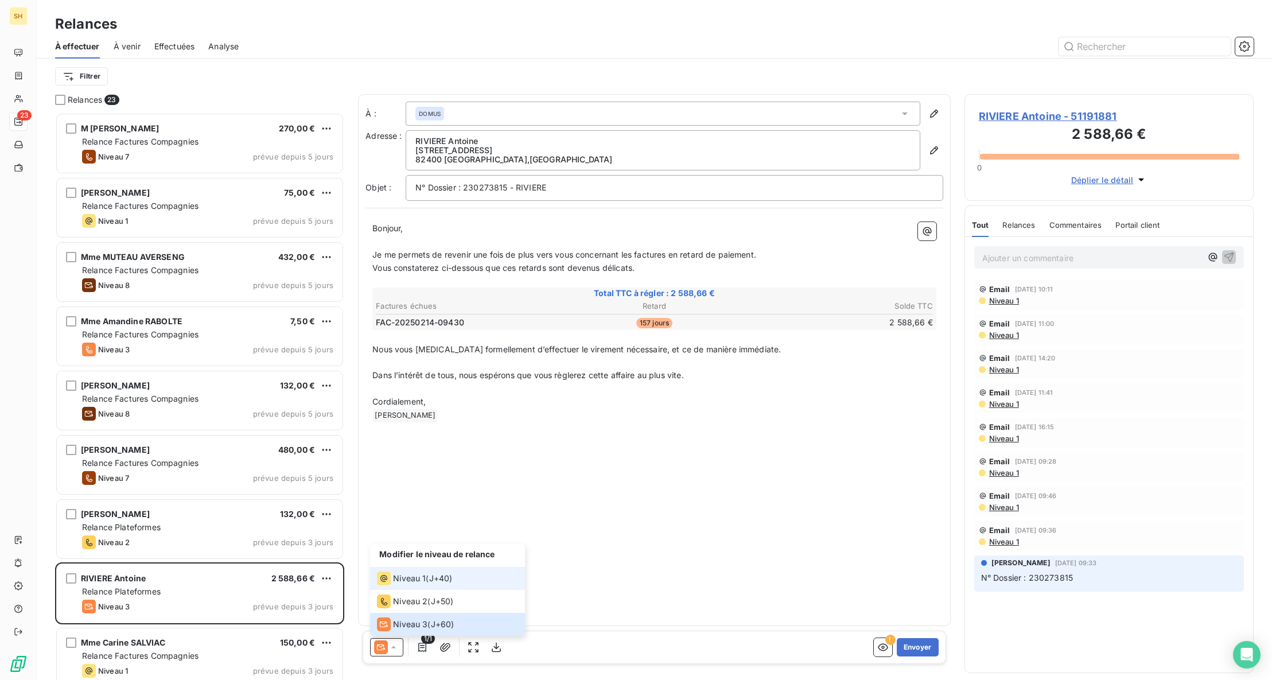
click at [422, 573] on span "Niveau 1" at bounding box center [409, 577] width 33 height 11
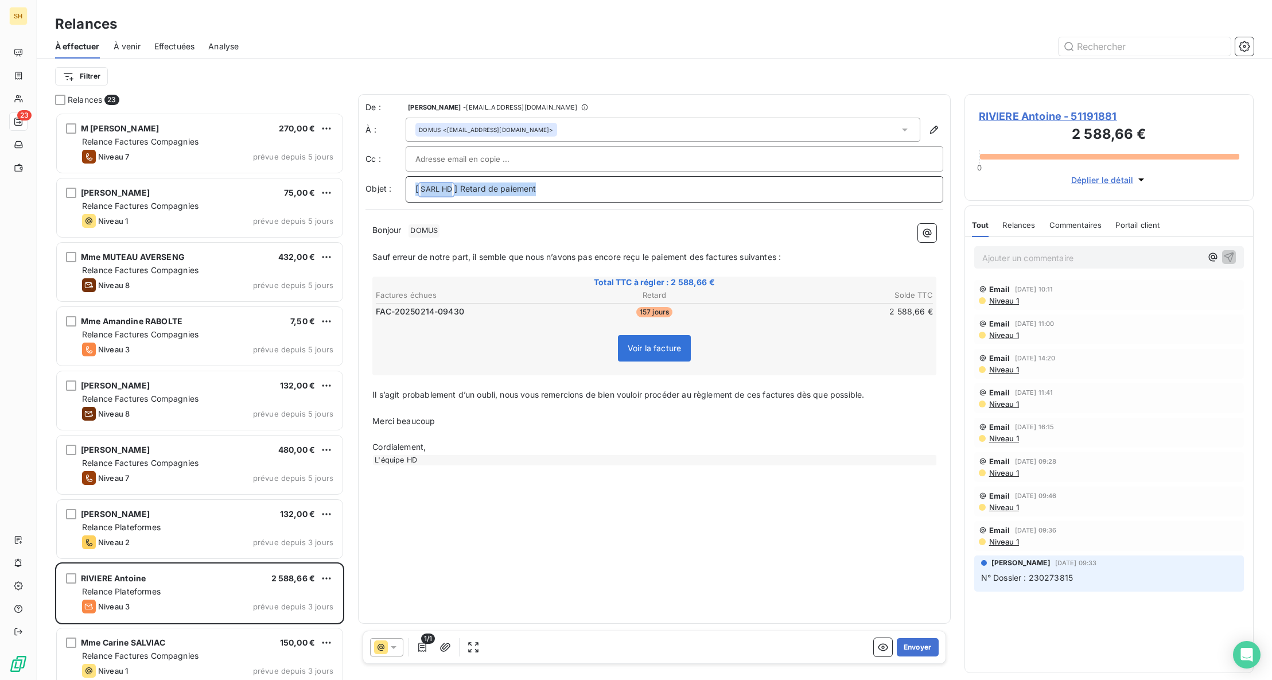
drag, startPoint x: 540, startPoint y: 190, endPoint x: 394, endPoint y: 187, distance: 146.3
click at [394, 187] on div "Objet : [ SARL HD ﻿ ] Retard de paiement" at bounding box center [654, 189] width 578 height 26
click at [450, 231] on p "Bonjour ﻿ DOMUS ﻿ ﻿" at bounding box center [654, 230] width 564 height 14
drag, startPoint x: 505, startPoint y: 395, endPoint x: 367, endPoint y: 392, distance: 138.3
click at [367, 392] on div "Bonjour, ﻿ Sauf erreur de notre part, il semble que nous n’avons pas [MEDICAL_D…" at bounding box center [654, 343] width 578 height 255
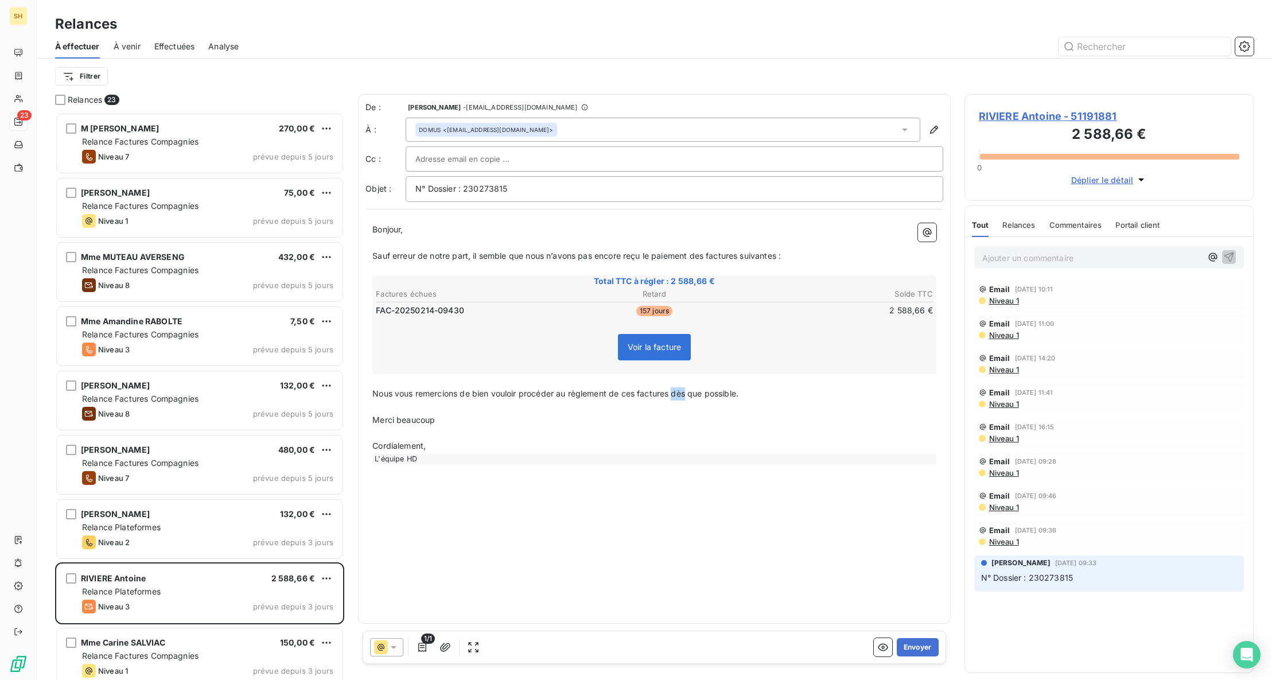
drag, startPoint x: 688, startPoint y: 394, endPoint x: 673, endPoint y: 396, distance: 15.1
click at [673, 396] on span "Nous vous remercions de bien vouloir procéder au règlement de ces factures dès …" at bounding box center [555, 393] width 366 height 10
click at [761, 394] on span "Nous vous remercions de bien vouloir procéder au règlement de ces factures le p…" at bounding box center [583, 393] width 423 height 10
click at [916, 650] on button "Envoyer" at bounding box center [918, 647] width 42 height 18
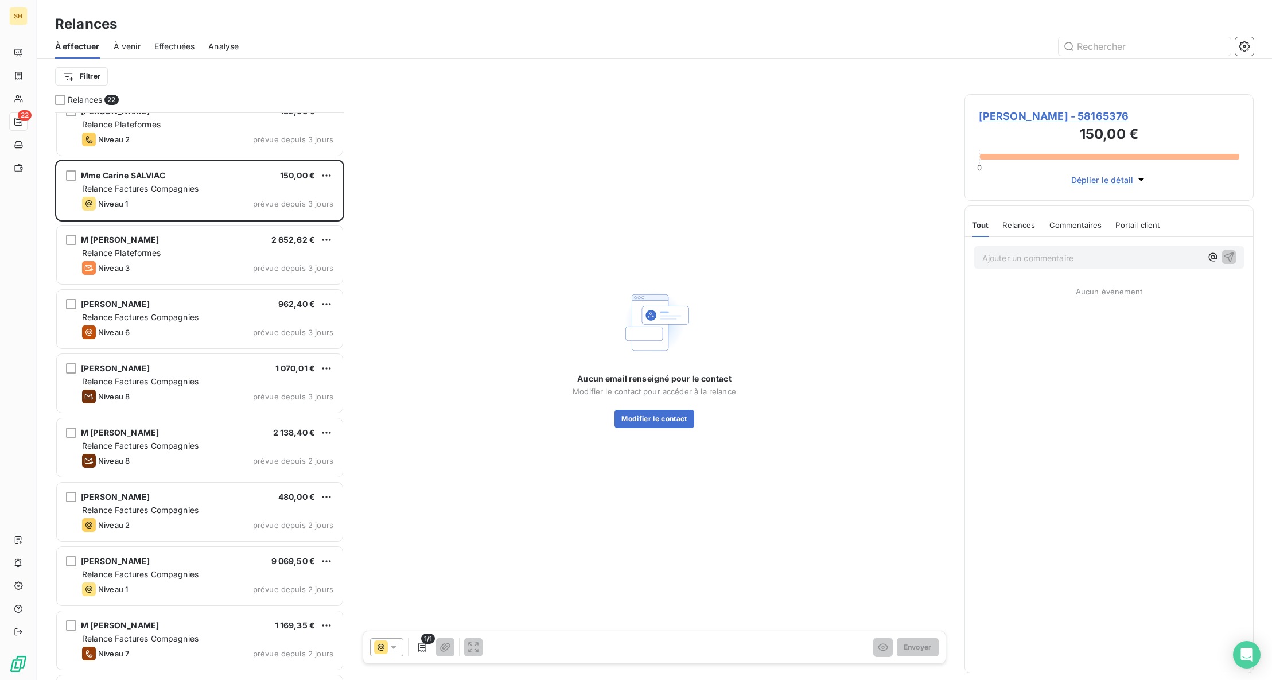
scroll to position [402, 0]
click at [177, 314] on span "Relance Factures Compagnies" at bounding box center [140, 318] width 116 height 10
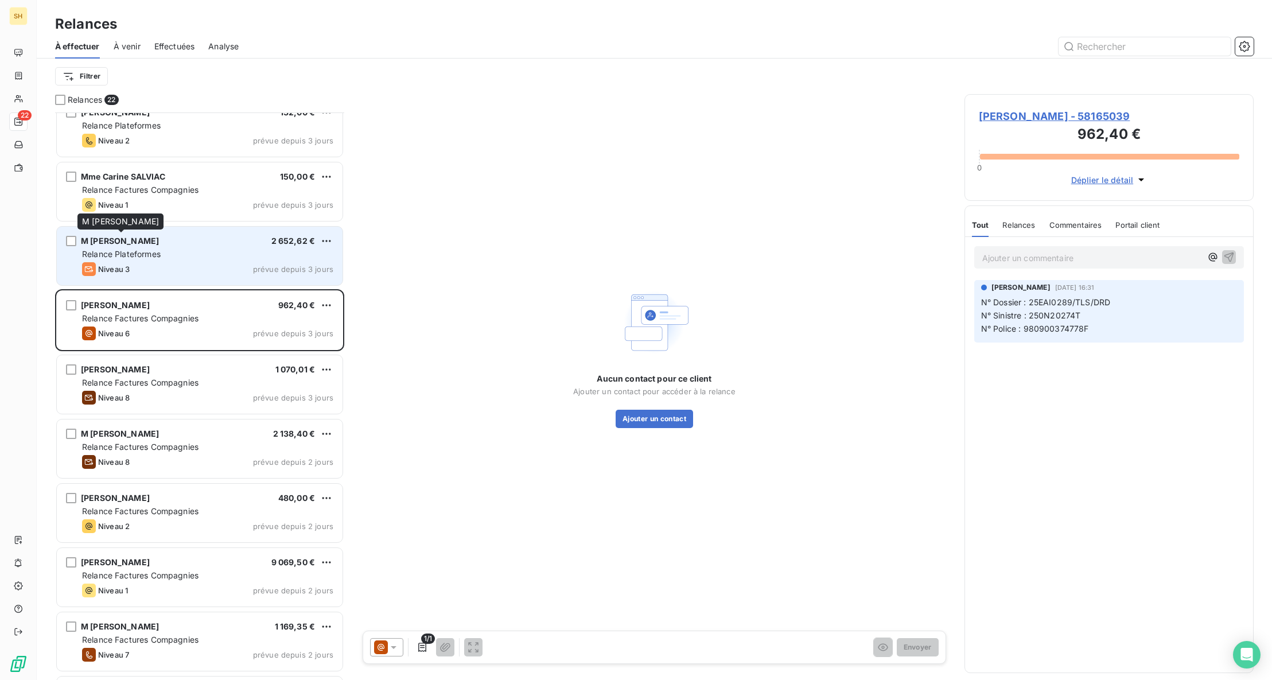
click at [154, 241] on span "M [PERSON_NAME]" at bounding box center [120, 241] width 78 height 10
